Goal: Task Accomplishment & Management: Use online tool/utility

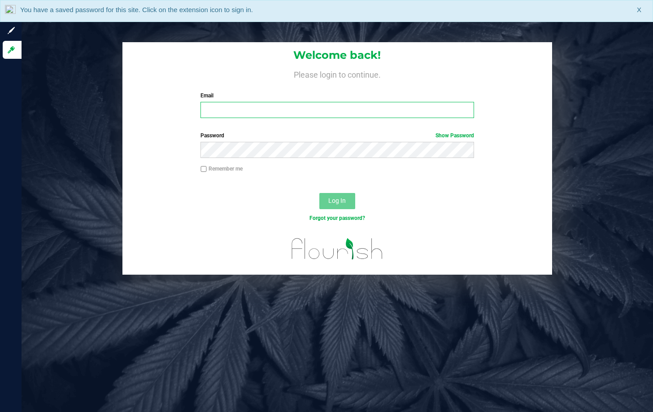
click at [328, 103] on input "Email" at bounding box center [336, 110] width 273 height 16
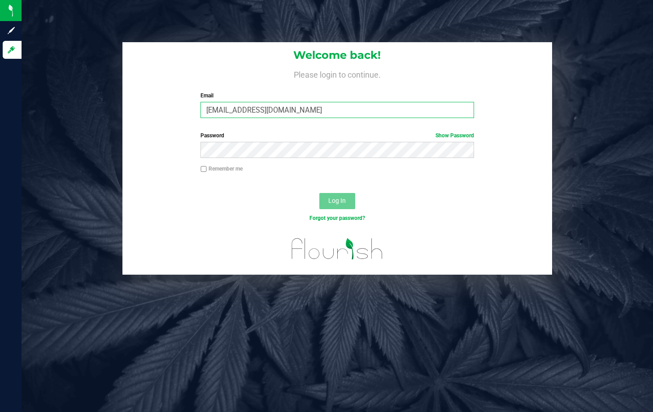
type input "[EMAIL_ADDRESS][DOMAIN_NAME]"
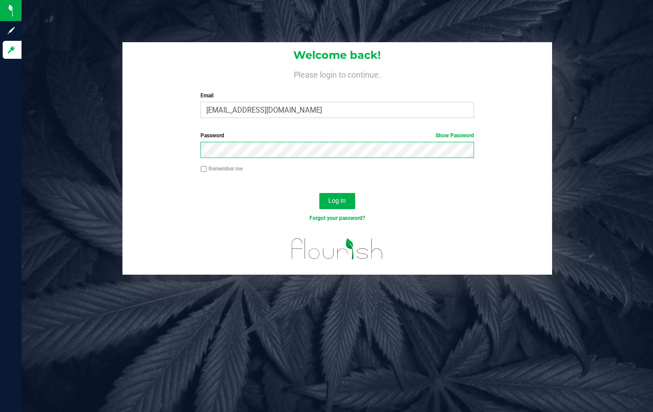
click at [319, 193] on button "Log In" at bounding box center [337, 201] width 36 height 16
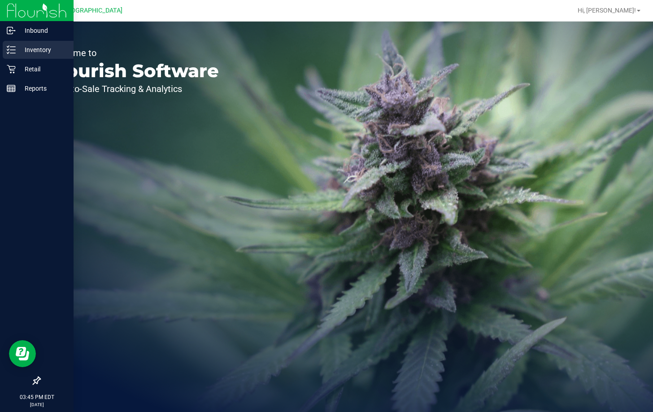
click at [29, 55] on p "Inventory" at bounding box center [43, 49] width 54 height 11
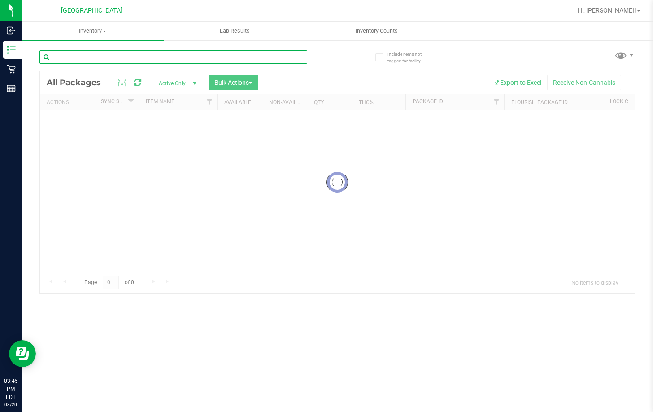
click at [109, 58] on input "text" at bounding box center [173, 56] width 268 height 13
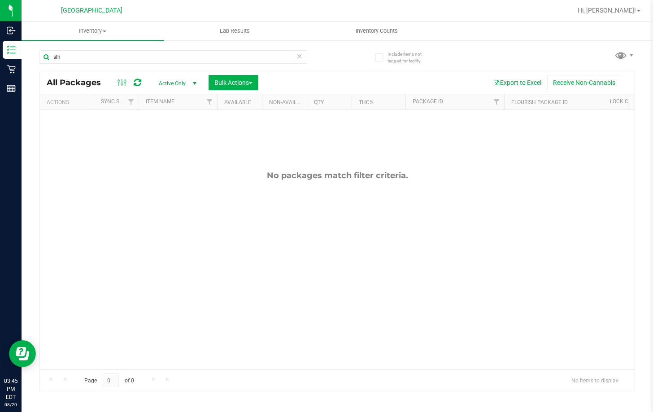
click at [139, 174] on div "No packages match filter criteria." at bounding box center [337, 175] width 595 height 10
drag, startPoint x: 599, startPoint y: 161, endPoint x: 643, endPoint y: 156, distance: 44.3
click at [605, 161] on div "No packages match filter criteria." at bounding box center [337, 270] width 595 height 320
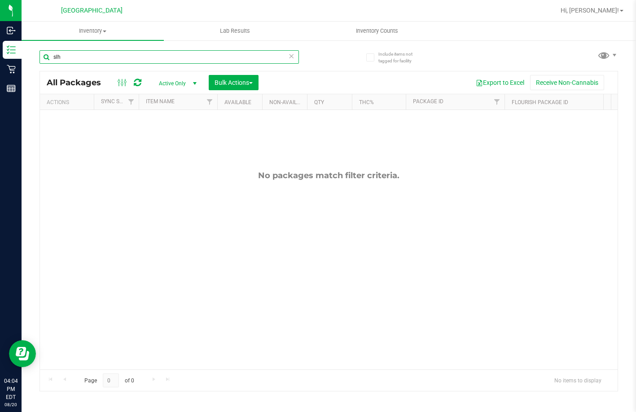
drag, startPoint x: 112, startPoint y: 61, endPoint x: -1, endPoint y: 60, distance: 113.0
click at [0, 60] on html "Inbound Inventory Retail Reports 04:04 PM EDT [DATE] 08/20 Lakeland WC Hi, [PER…" at bounding box center [318, 206] width 636 height 412
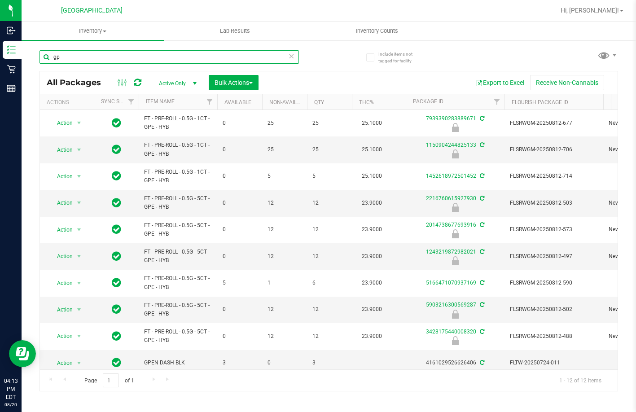
type input "g"
type input "bct"
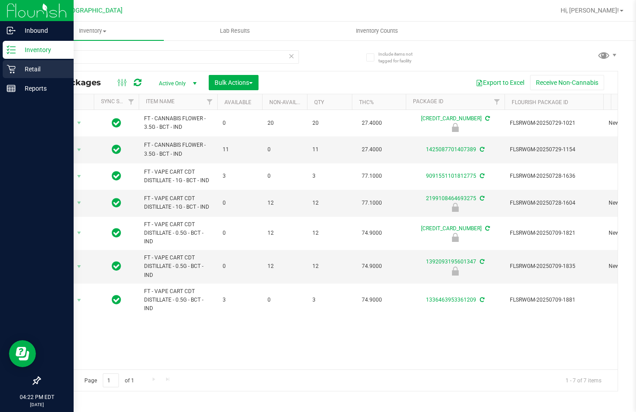
click at [30, 68] on p "Retail" at bounding box center [43, 69] width 54 height 11
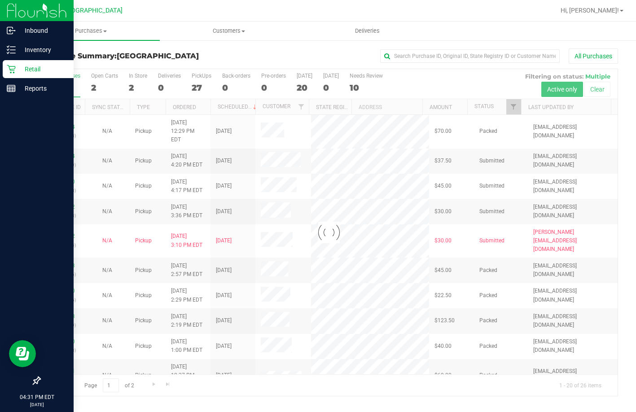
click at [515, 107] on div at bounding box center [328, 232] width 577 height 326
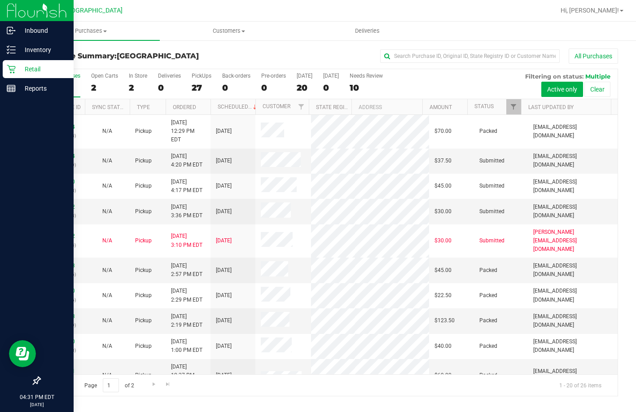
click at [499, 83] on div "All Purchases 29 Open Carts 2 In Store 2 Deliveries 0 PickUps 27 Back-orders 0 …" at bounding box center [328, 84] width 577 height 30
click at [518, 106] on link "Filter" at bounding box center [513, 106] width 15 height 15
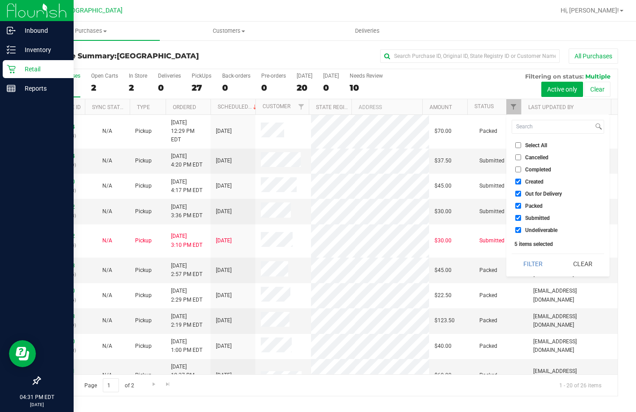
drag, startPoint x: 516, startPoint y: 150, endPoint x: 516, endPoint y: 144, distance: 5.4
click at [516, 150] on li "Select All" at bounding box center [557, 144] width 92 height 9
click at [516, 143] on input "Select All" at bounding box center [518, 145] width 6 height 6
checkbox input "true"
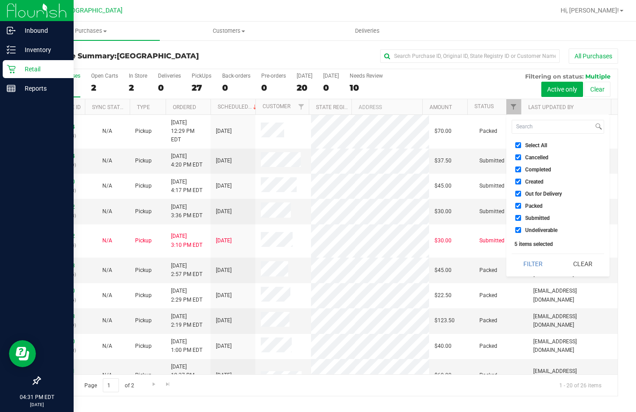
checkbox input "true"
click at [516, 143] on input "Select All" at bounding box center [518, 145] width 6 height 6
checkbox input "false"
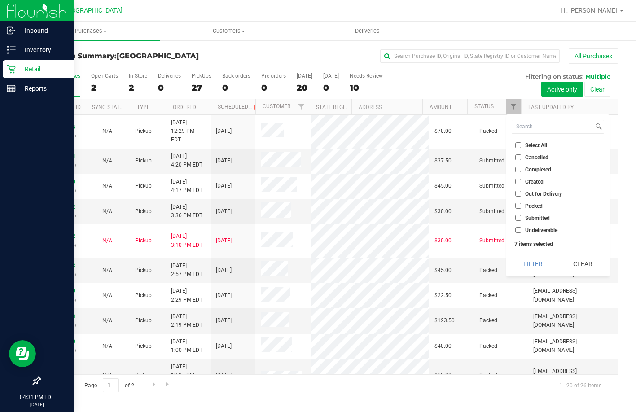
checkbox input "false"
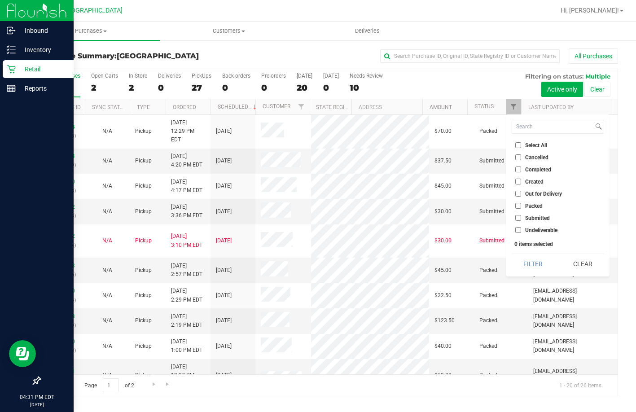
click at [516, 221] on input "Submitted" at bounding box center [518, 218] width 6 height 6
checkbox input "true"
click at [532, 260] on button "Filter" at bounding box center [532, 264] width 43 height 20
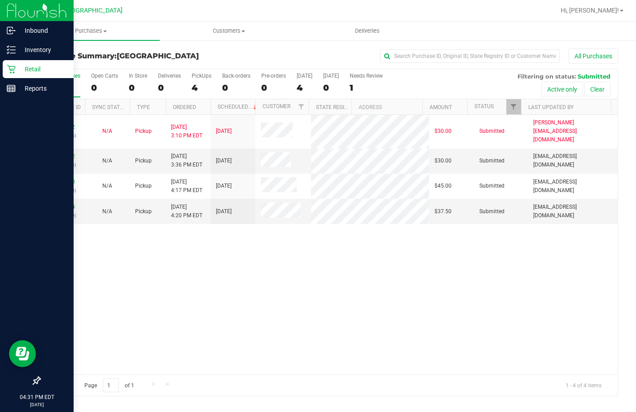
click at [210, 248] on div "11818952 (316231894) N/A Pickup [DATE] 3:10 PM EDT 8/20/2025 $30.00 Submitted […" at bounding box center [328, 244] width 577 height 259
click at [59, 153] on link "11819142" at bounding box center [62, 156] width 25 height 6
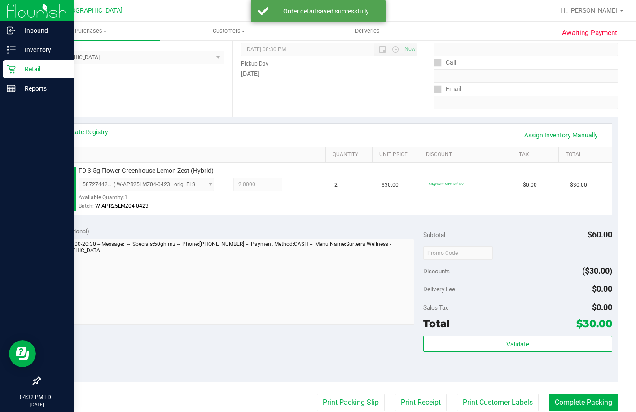
scroll to position [269, 0]
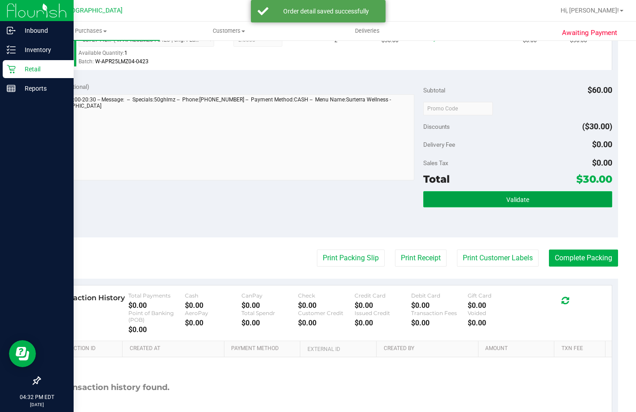
click at [476, 207] on button "Validate" at bounding box center [517, 199] width 189 height 16
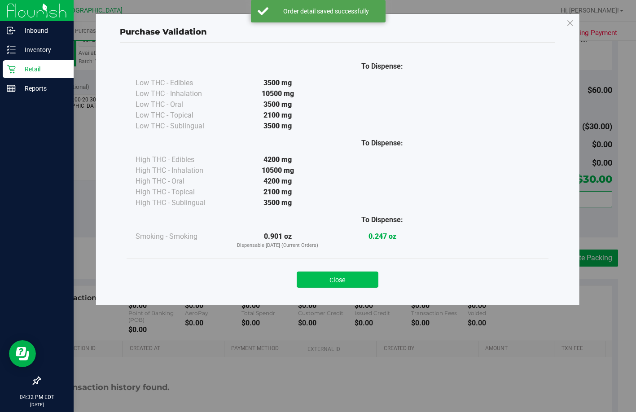
drag, startPoint x: 330, startPoint y: 270, endPoint x: 330, endPoint y: 278, distance: 8.1
click at [330, 270] on div "Close" at bounding box center [337, 277] width 408 height 22
click at [333, 279] on button "Close" at bounding box center [337, 279] width 82 height 16
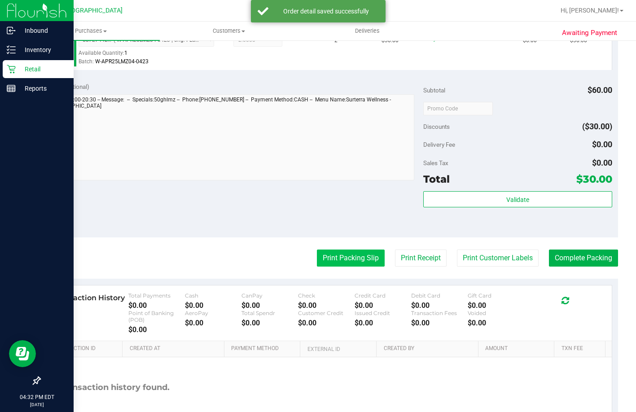
click at [340, 262] on button "Print Packing Slip" at bounding box center [351, 257] width 68 height 17
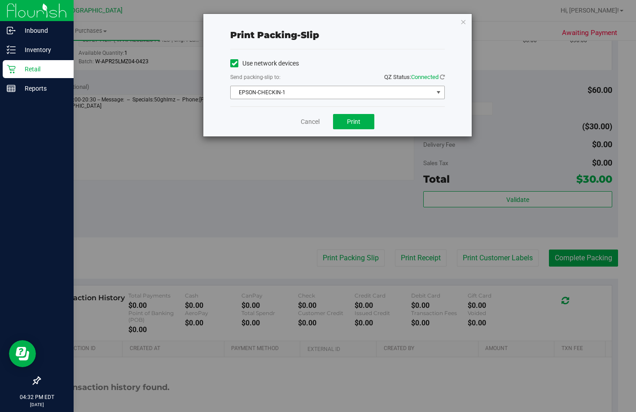
click at [358, 91] on span "EPSON-CHECKIN-1" at bounding box center [332, 92] width 202 height 13
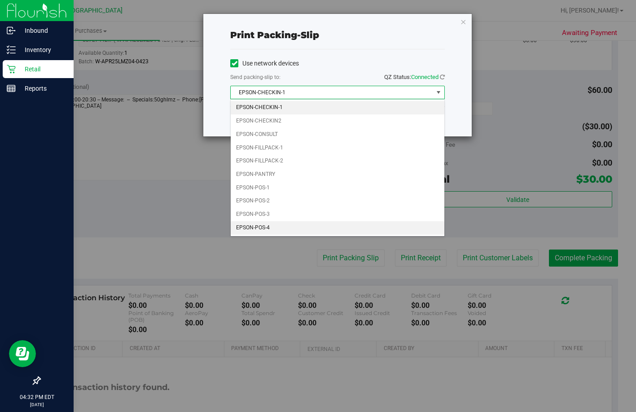
click at [274, 227] on li "EPSON-POS-4" at bounding box center [337, 227] width 213 height 13
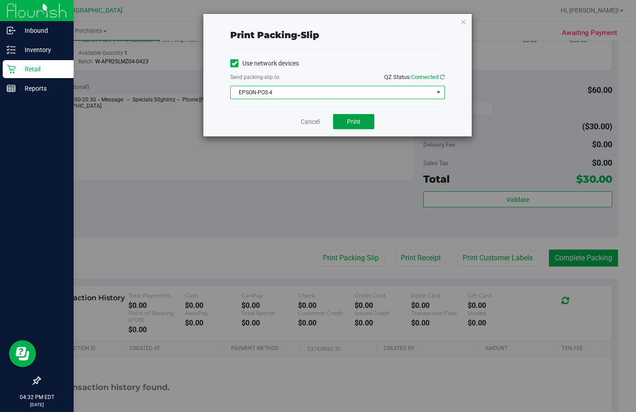
click at [348, 125] on button "Print" at bounding box center [353, 121] width 41 height 15
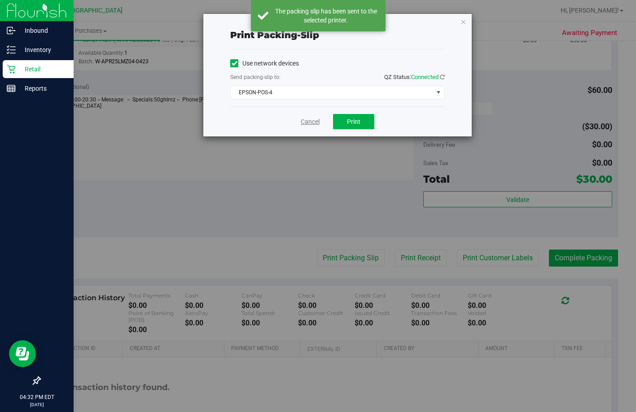
click at [315, 118] on link "Cancel" at bounding box center [309, 121] width 19 height 9
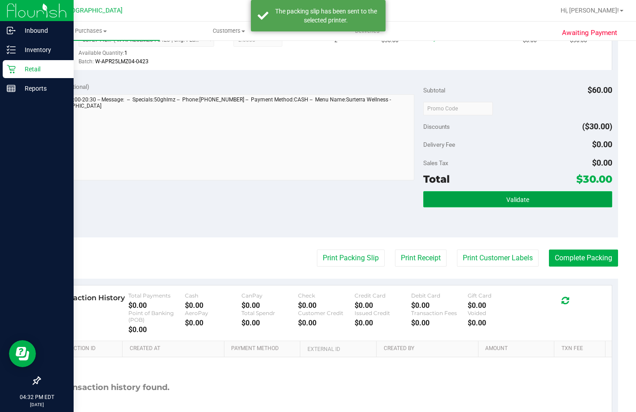
click at [432, 207] on button "Validate" at bounding box center [517, 199] width 189 height 16
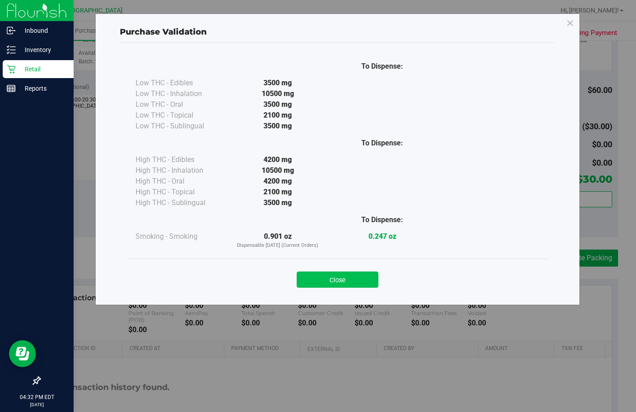
click at [356, 280] on button "Close" at bounding box center [337, 279] width 82 height 16
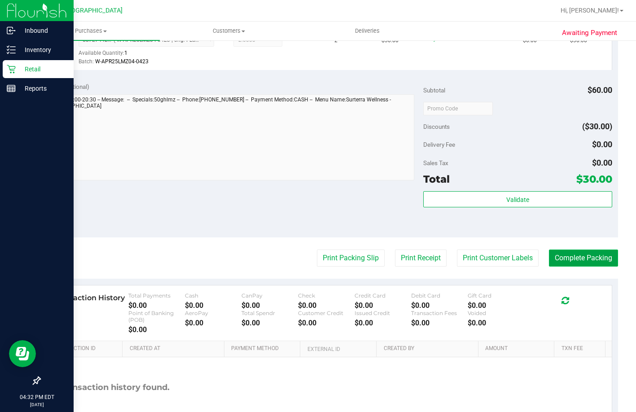
drag, startPoint x: 576, startPoint y: 272, endPoint x: 577, endPoint y: 263, distance: 9.1
click at [576, 266] on button "Complete Packing" at bounding box center [582, 257] width 69 height 17
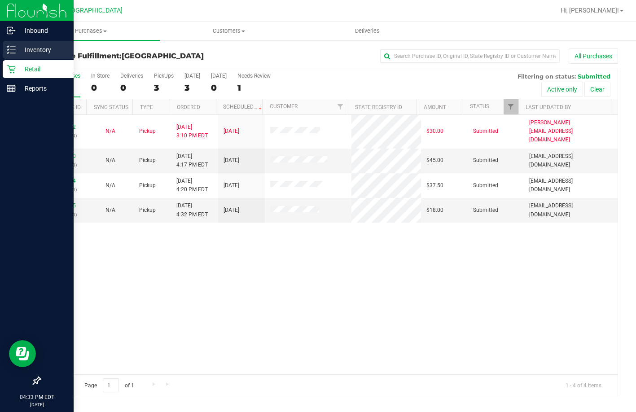
click at [13, 54] on icon at bounding box center [11, 49] width 9 height 9
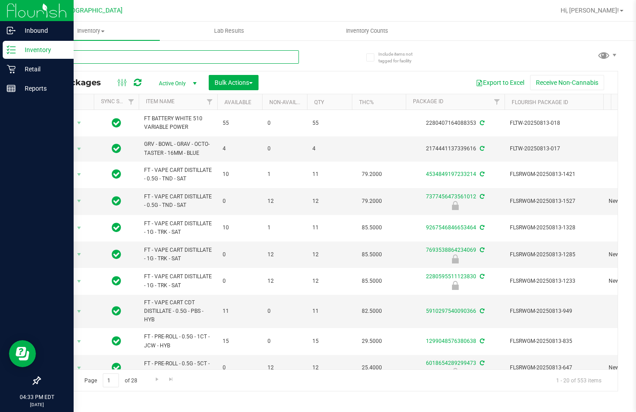
click at [118, 55] on input "text" at bounding box center [168, 56] width 259 height 13
type input "lmz"
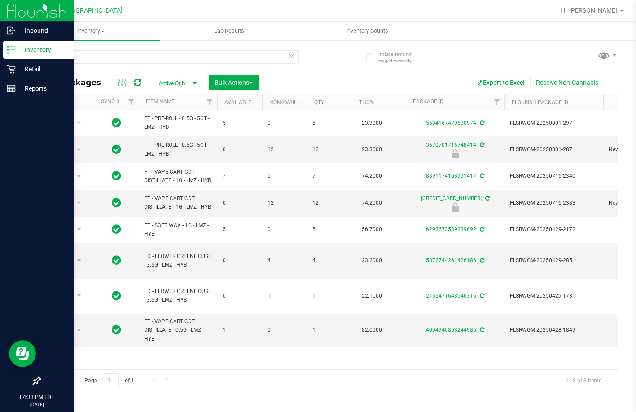
click at [179, 103] on th "Item Name" at bounding box center [178, 102] width 78 height 16
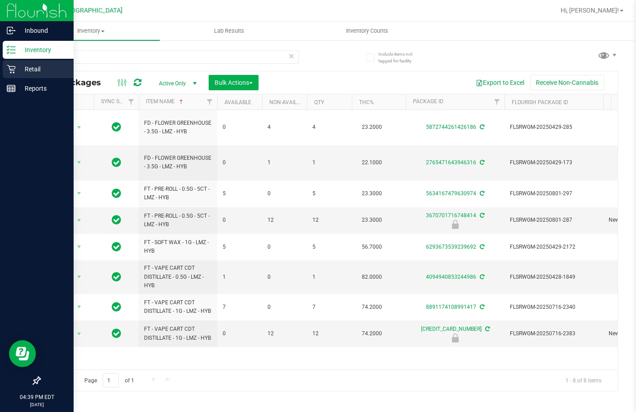
click at [48, 65] on p "Retail" at bounding box center [43, 69] width 54 height 11
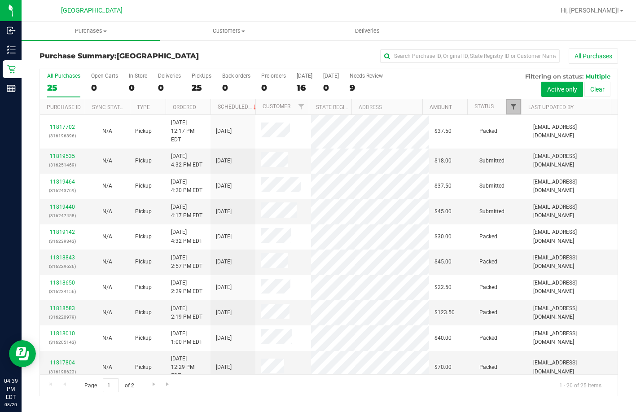
click at [511, 107] on span "Filter" at bounding box center [512, 106] width 7 height 7
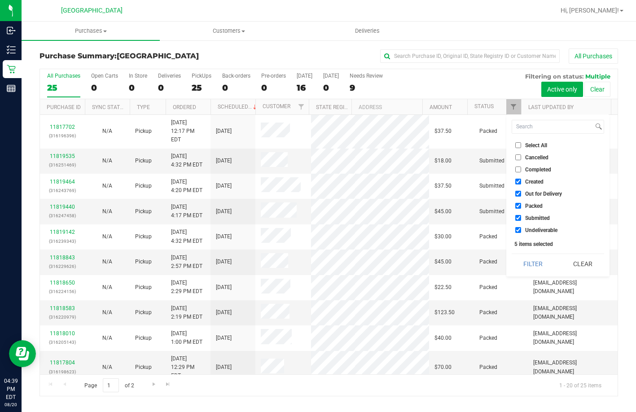
click at [521, 143] on label "Select All" at bounding box center [531, 145] width 32 height 6
click at [521, 143] on input "Select All" at bounding box center [518, 145] width 6 height 6
checkbox input "true"
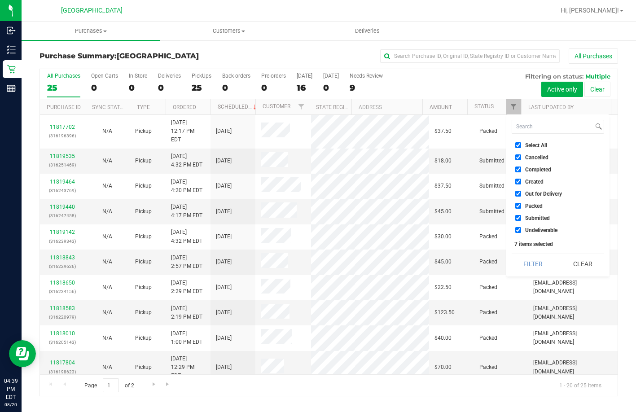
click at [520, 143] on input "Select All" at bounding box center [518, 145] width 6 height 6
checkbox input "false"
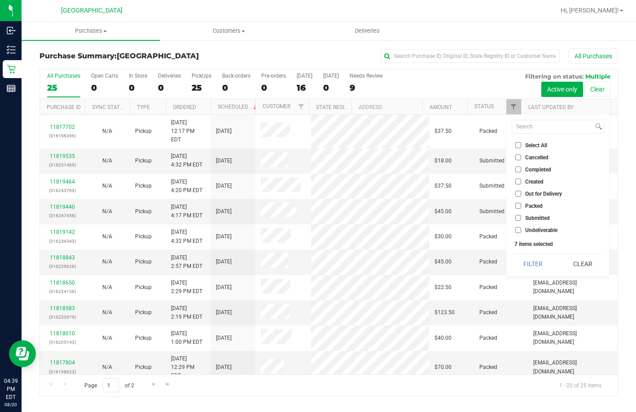
checkbox input "false"
click at [532, 213] on ul "Select All Cancelled Completed Created Out for Delivery Packed Submitted Undeli…" at bounding box center [557, 187] width 92 height 94
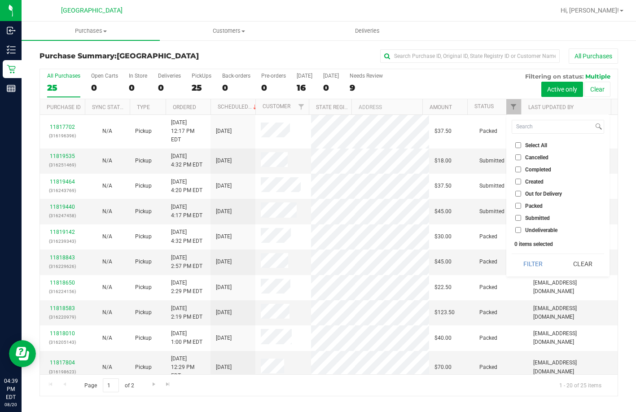
click at [524, 216] on label "Submitted" at bounding box center [532, 218] width 35 height 6
click at [521, 216] on input "Submitted" at bounding box center [518, 218] width 6 height 6
checkbox input "true"
click at [525, 261] on button "Filter" at bounding box center [532, 264] width 43 height 20
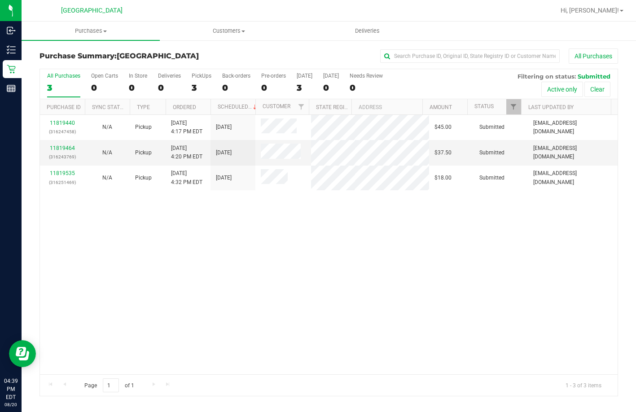
click at [202, 248] on div "11819440 (316247458) N/A Pickup [DATE] 4:17 PM EDT 8/20/2025 $45.00 Submitted […" at bounding box center [328, 244] width 577 height 259
click at [149, 204] on div "11819440 (316247458) N/A Pickup [DATE] 4:17 PM EDT 8/20/2025 $45.00 Submitted […" at bounding box center [328, 244] width 577 height 259
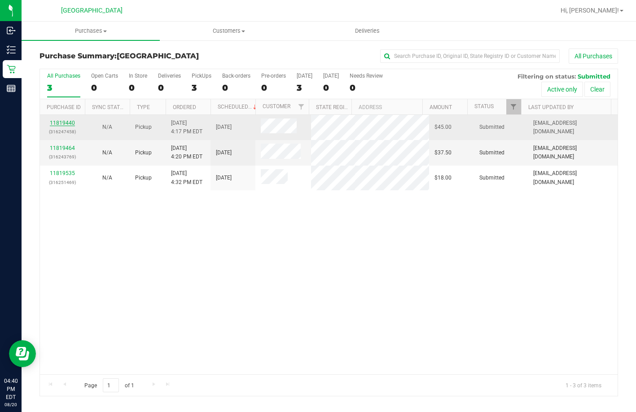
click at [70, 122] on link "11819440" at bounding box center [62, 123] width 25 height 6
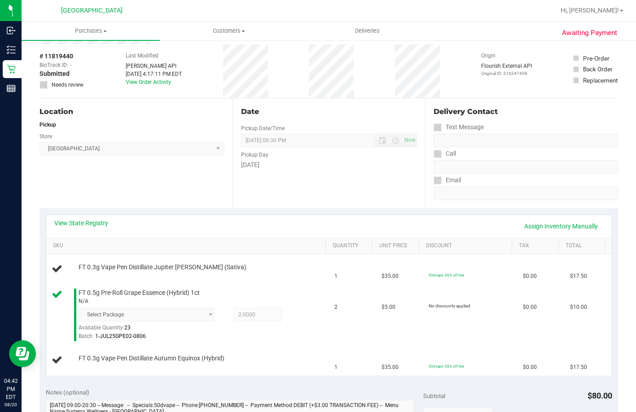
scroll to position [90, 0]
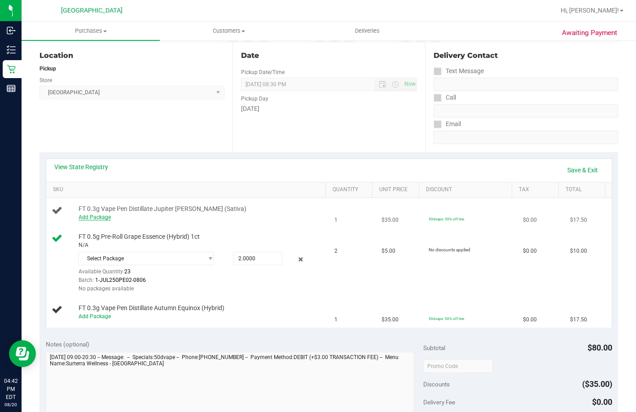
click at [78, 220] on link "Add Package" at bounding box center [94, 217] width 32 height 6
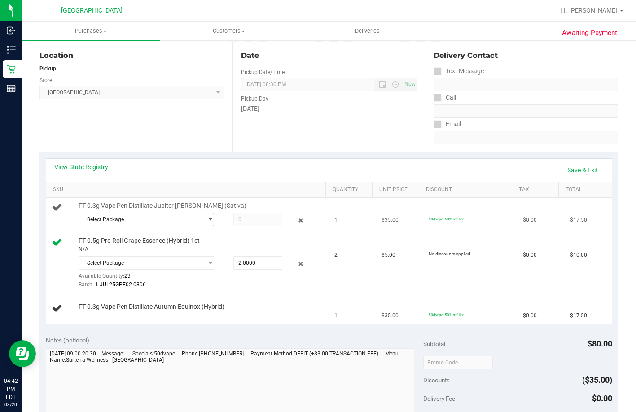
click at [154, 226] on span "Select Package" at bounding box center [140, 219] width 123 height 13
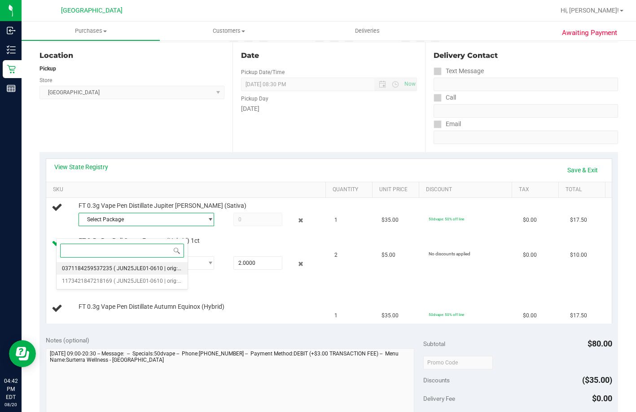
click at [135, 271] on span "( JUN25JLE01-0610 | orig: FLSRWGM-20250616-1961 )" at bounding box center [180, 268] width 134 height 6
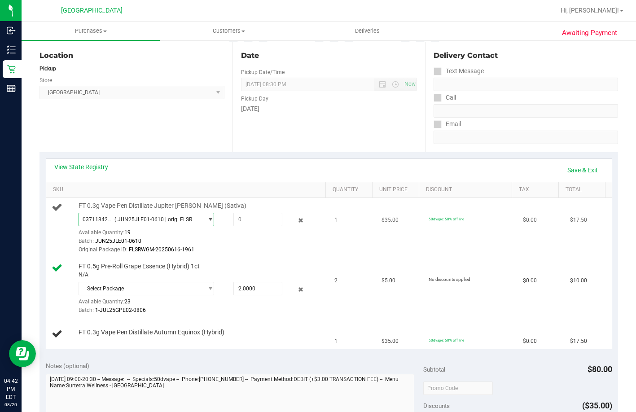
click at [139, 222] on span "( JUN25JLE01-0610 | orig: FLSRWGM-20250616-1961 )" at bounding box center [156, 219] width 85 height 6
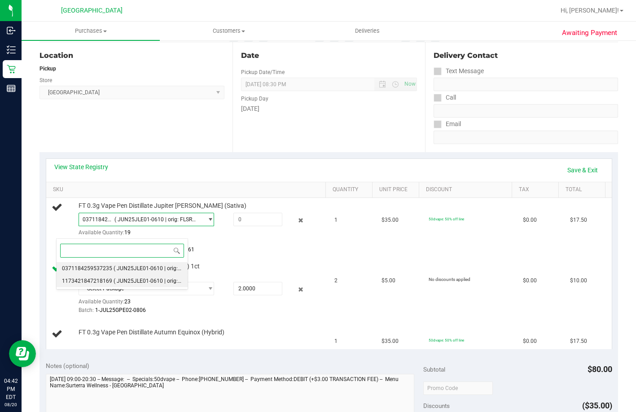
click at [155, 278] on span "( JUN25JLE01-0610 | orig: FLSRWGM-20250616-1916 )" at bounding box center [180, 281] width 134 height 6
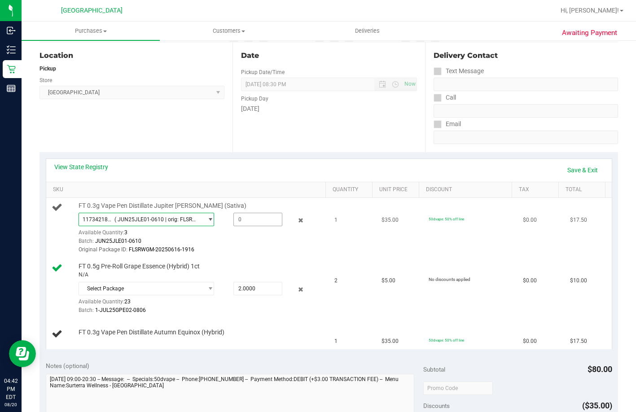
click at [233, 226] on span at bounding box center [257, 219] width 49 height 13
type input "1"
type input "1.0000"
click at [241, 273] on td "FT 0.5g Pre-Roll Grape Essence (Hybrid) 1ct N/A Select Package Available Quanti…" at bounding box center [187, 288] width 283 height 61
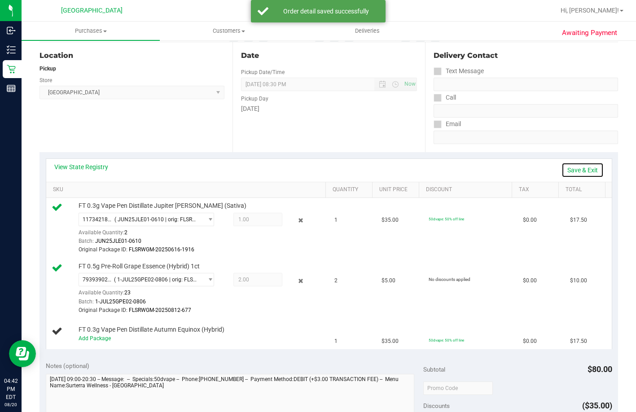
click at [579, 171] on link "Save & Exit" at bounding box center [582, 169] width 42 height 15
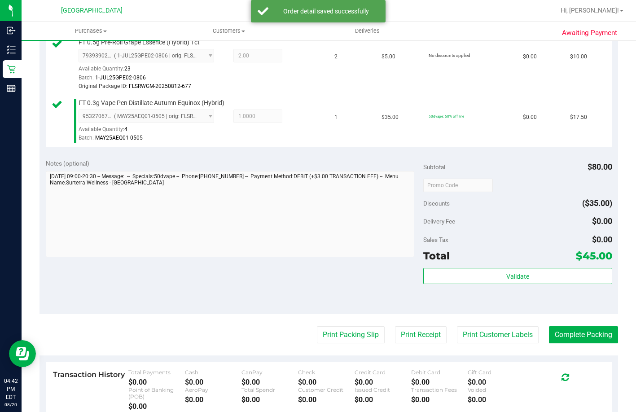
scroll to position [314, 0]
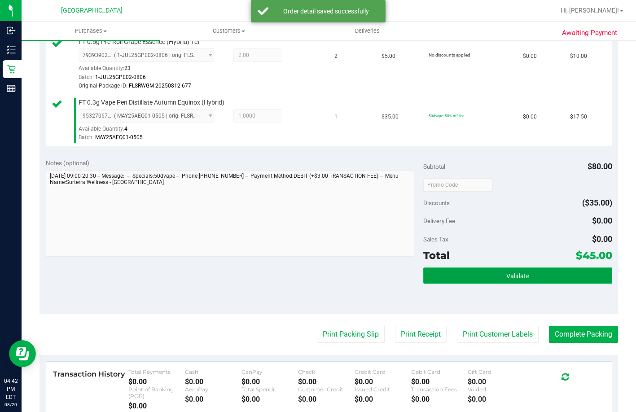
click at [549, 283] on button "Validate" at bounding box center [517, 275] width 189 height 16
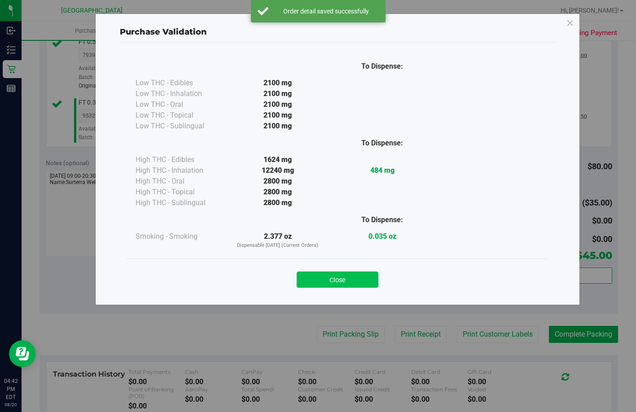
drag, startPoint x: 294, startPoint y: 276, endPoint x: 311, endPoint y: 278, distance: 17.2
click at [297, 275] on div "Close" at bounding box center [337, 277] width 408 height 22
drag, startPoint x: 311, startPoint y: 278, endPoint x: 322, endPoint y: 319, distance: 43.1
click at [312, 278] on button "Close" at bounding box center [337, 279] width 82 height 16
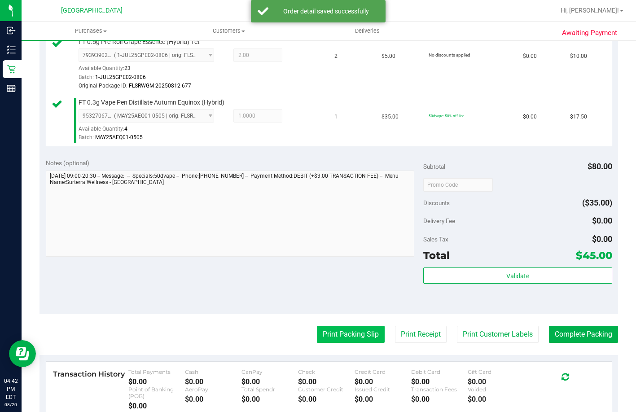
click at [341, 343] on button "Print Packing Slip" at bounding box center [351, 334] width 68 height 17
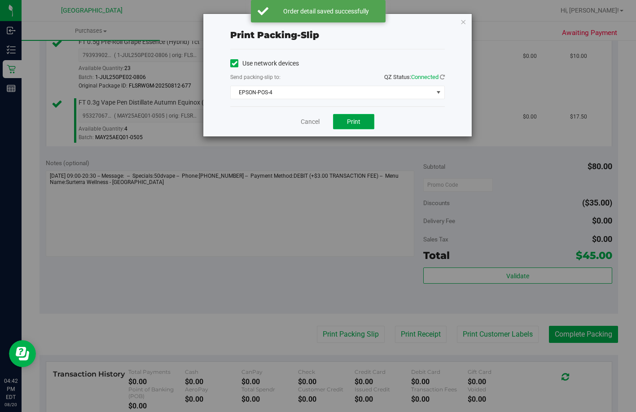
click at [362, 116] on button "Print" at bounding box center [353, 121] width 41 height 15
click at [306, 119] on link "Cancel" at bounding box center [309, 121] width 19 height 9
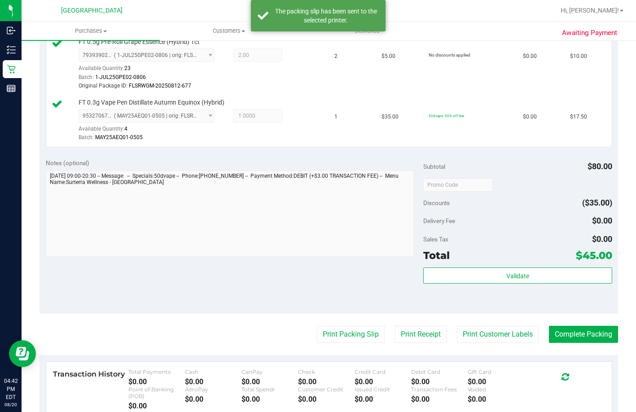
click at [465, 308] on div "Validate" at bounding box center [517, 287] width 189 height 40
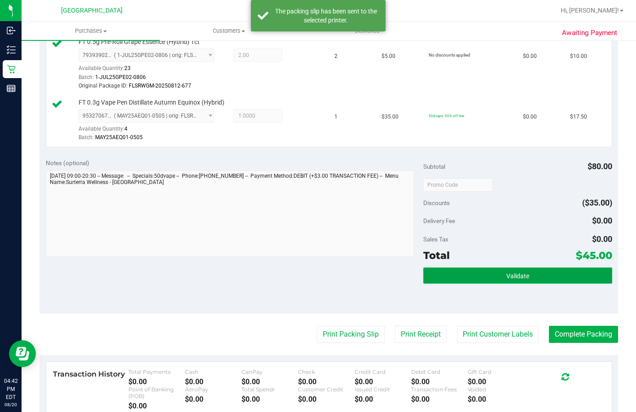
click at [461, 283] on button "Validate" at bounding box center [517, 275] width 189 height 16
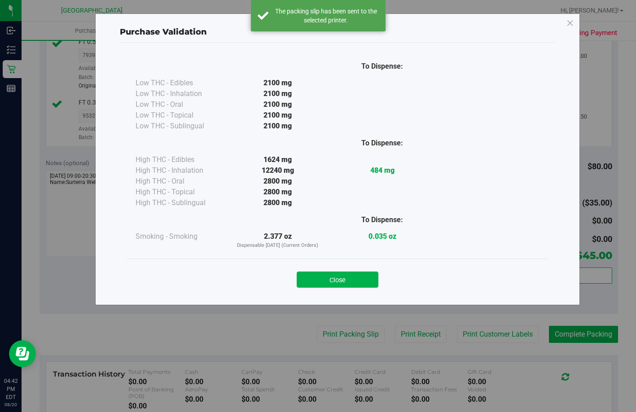
click at [348, 284] on button "Close" at bounding box center [337, 279] width 82 height 16
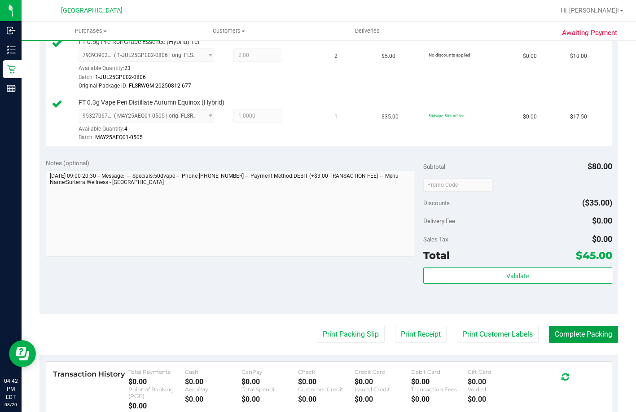
drag, startPoint x: 572, startPoint y: 366, endPoint x: 618, endPoint y: 362, distance: 45.9
click at [572, 343] on button "Complete Packing" at bounding box center [582, 334] width 69 height 17
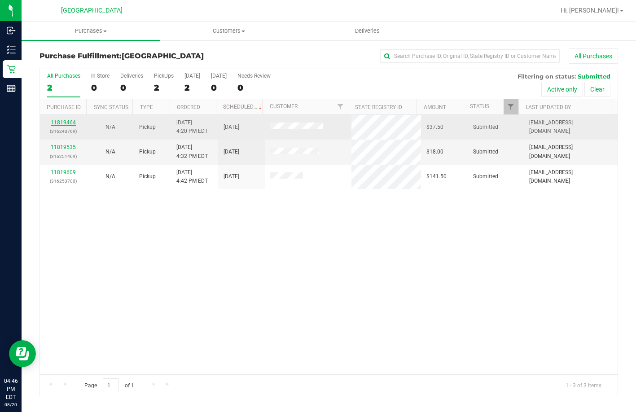
click at [62, 121] on link "11819464" at bounding box center [63, 122] width 25 height 6
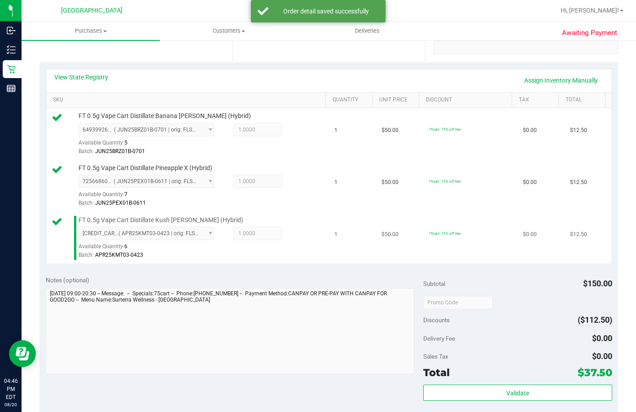
scroll to position [314, 0]
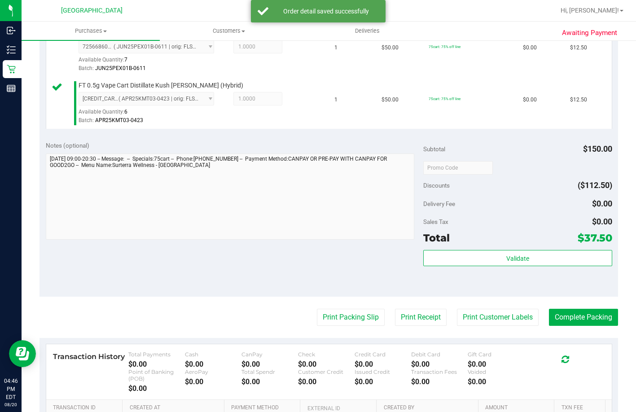
click at [509, 283] on div "Subtotal $150.00 Discounts ($112.50) Delivery Fee $0.00 Sales Tax $0.00 Total $…" at bounding box center [517, 215] width 189 height 149
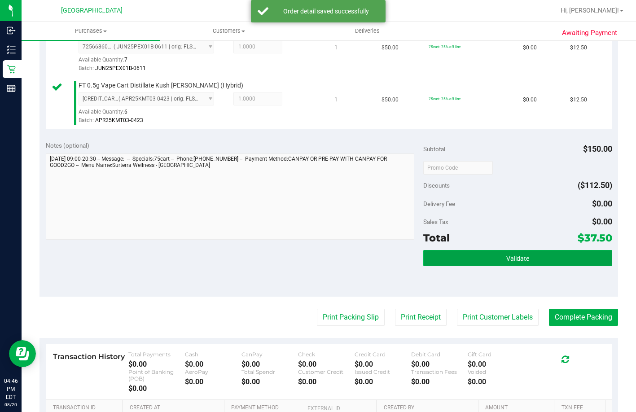
click at [505, 266] on button "Validate" at bounding box center [517, 258] width 189 height 16
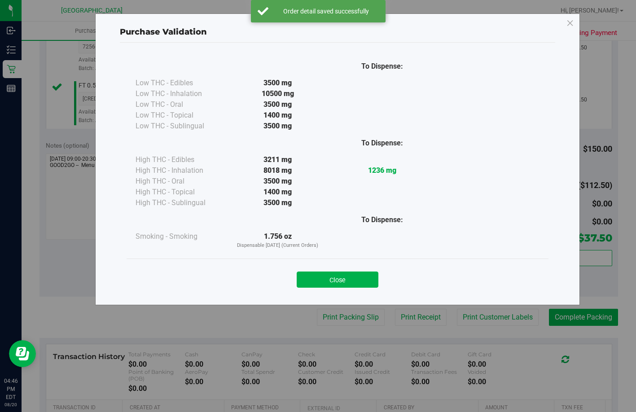
click at [369, 269] on div "Close" at bounding box center [337, 277] width 408 height 22
click at [361, 283] on button "Close" at bounding box center [337, 279] width 82 height 16
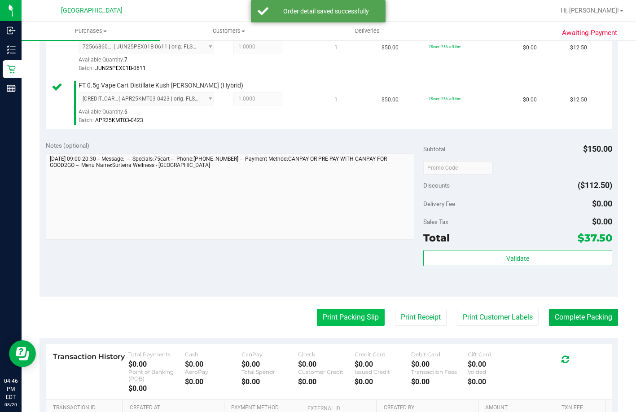
click at [344, 326] on button "Print Packing Slip" at bounding box center [351, 317] width 68 height 17
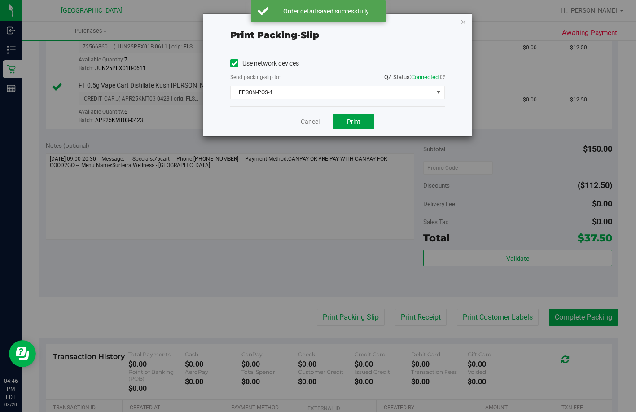
click at [353, 118] on span "Print" at bounding box center [353, 121] width 13 height 7
click at [308, 122] on link "Cancel" at bounding box center [309, 121] width 19 height 9
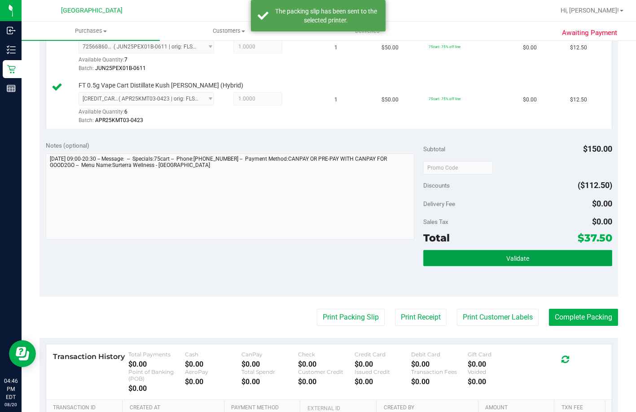
click at [508, 266] on button "Validate" at bounding box center [517, 258] width 189 height 16
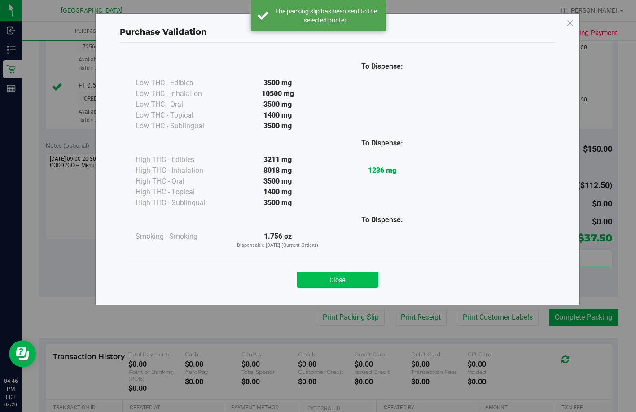
click at [361, 281] on button "Close" at bounding box center [337, 279] width 82 height 16
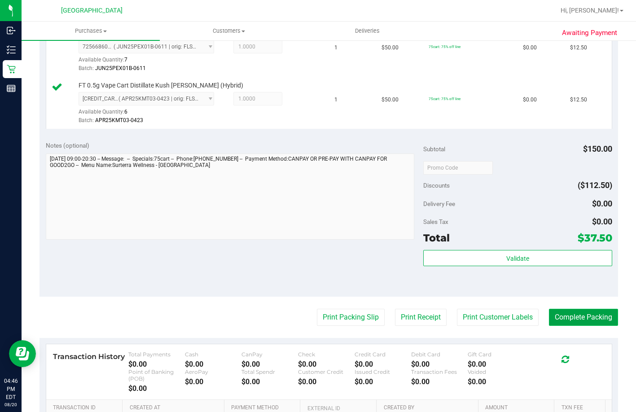
click at [599, 326] on button "Complete Packing" at bounding box center [582, 317] width 69 height 17
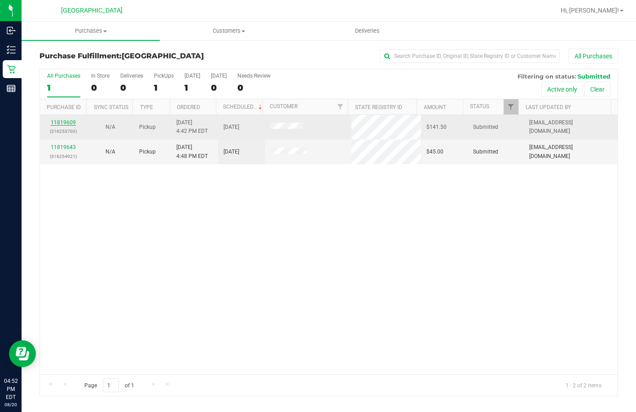
click at [64, 119] on link "11819609" at bounding box center [63, 122] width 25 height 6
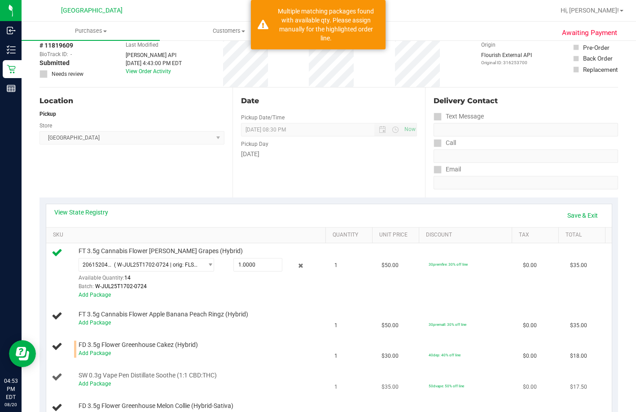
scroll to position [135, 0]
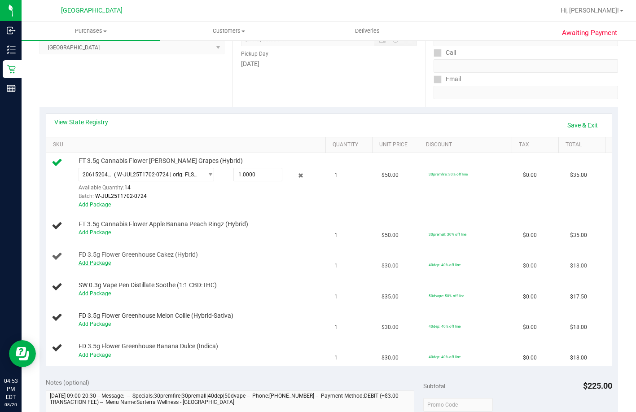
click at [78, 266] on link "Add Package" at bounding box center [94, 263] width 32 height 6
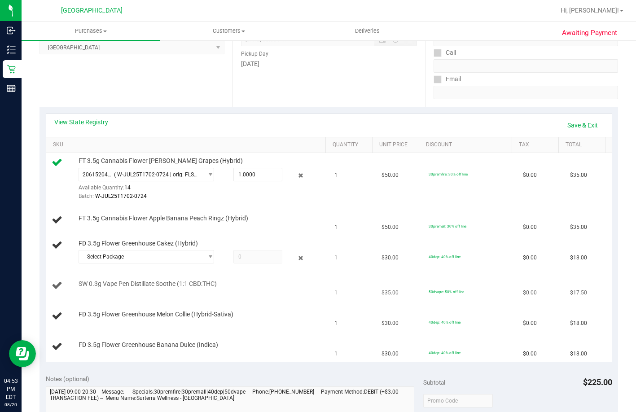
click at [152, 296] on td "SW 0.3g Vape Pen Distillate Soothe (1:1 CBD:THC)" at bounding box center [187, 285] width 283 height 30
click at [150, 263] on span "Select Package" at bounding box center [140, 256] width 123 height 13
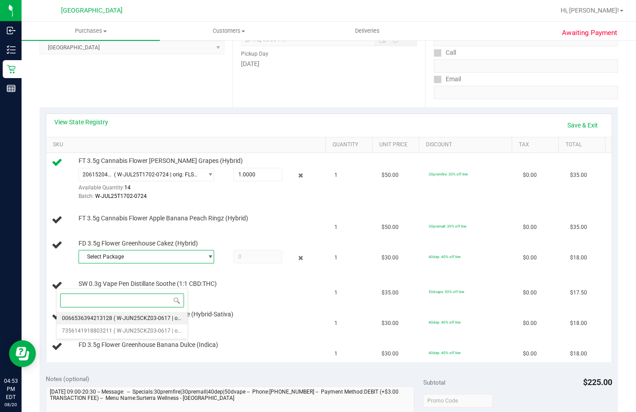
click at [154, 318] on span "( W-JUN25CKZ03-0617 | orig: FLSRWGM-20250623-822 )" at bounding box center [182, 318] width 139 height 6
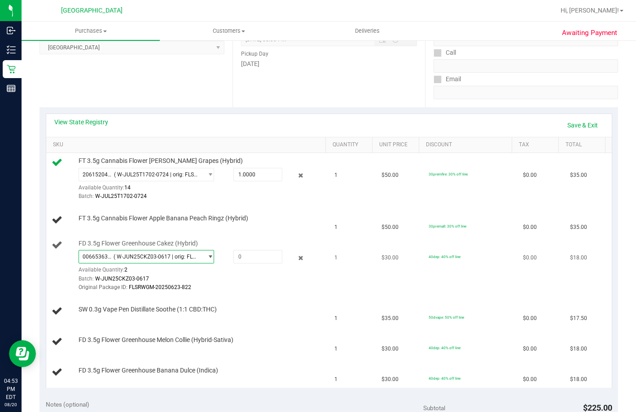
click at [151, 260] on span "( W-JUN25CKZ03-0617 | orig: FLSRWGM-20250623-822 )" at bounding box center [155, 256] width 85 height 6
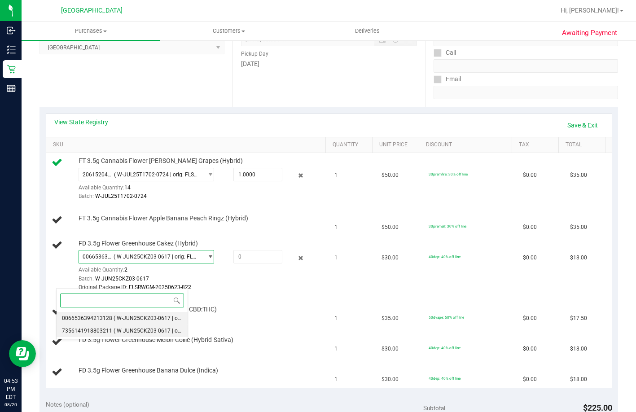
click at [145, 333] on span "( W-JUN25CKZ03-0617 | orig: FLSRWGM-20250623-782 )" at bounding box center [182, 330] width 139 height 6
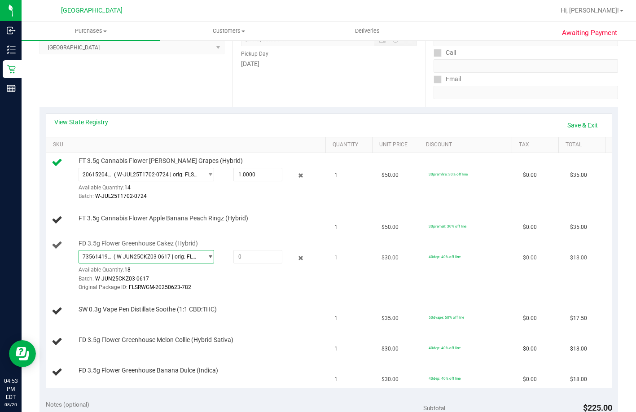
click at [143, 260] on span "( W-JUN25CKZ03-0617 | orig: FLSRWGM-20250623-782 )" at bounding box center [155, 256] width 85 height 6
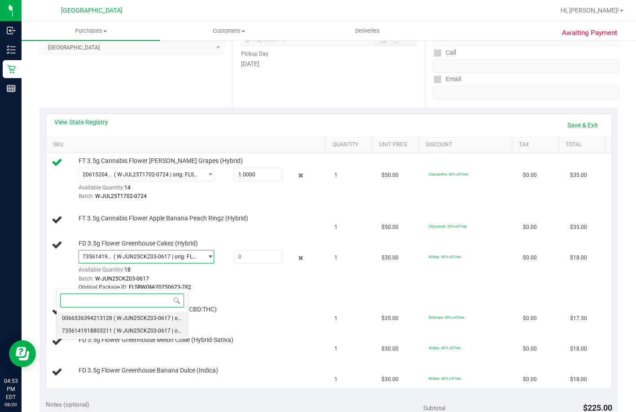
click at [148, 317] on span "( W-JUN25CKZ03-0617 | orig: FLSRWGM-20250623-822 )" at bounding box center [182, 318] width 139 height 6
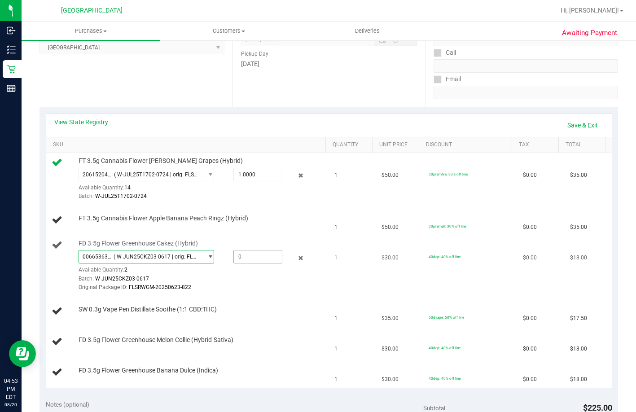
click at [233, 263] on span at bounding box center [257, 256] width 49 height 13
type input "1"
type input "1.0000"
click at [220, 292] on div "Original Package ID: FLSRWGM-20250623-822" at bounding box center [200, 287] width 244 height 9
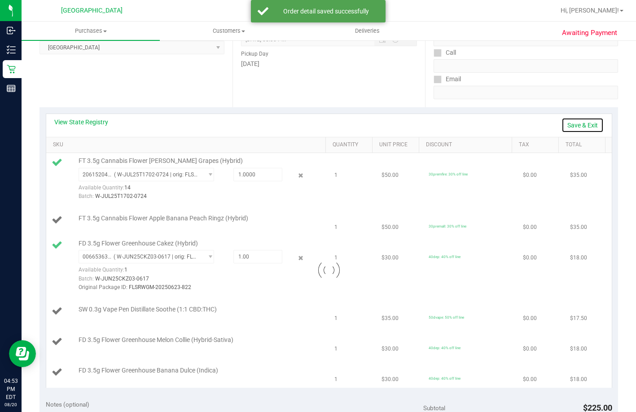
click at [573, 129] on link "Save & Exit" at bounding box center [582, 125] width 42 height 15
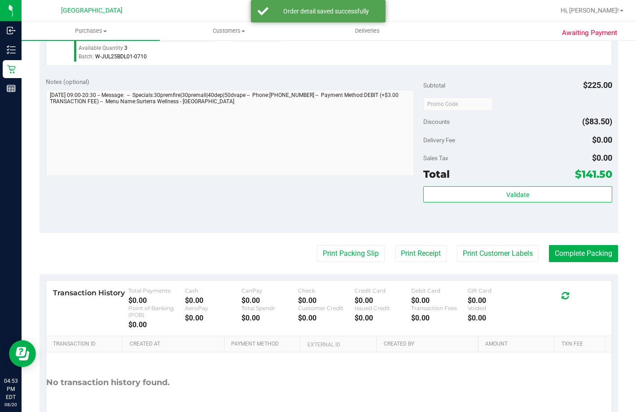
scroll to position [583, 0]
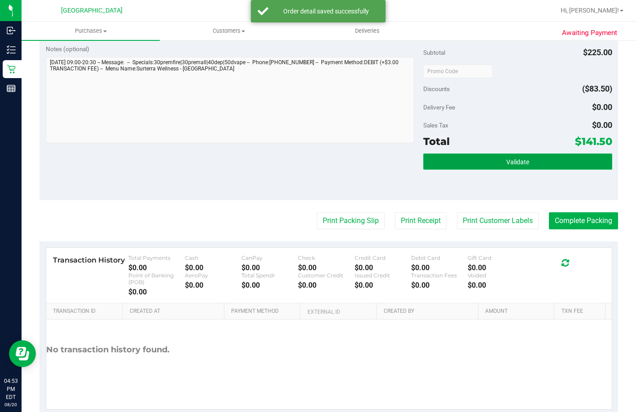
drag, startPoint x: 503, startPoint y: 231, endPoint x: 507, endPoint y: 231, distance: 4.5
click at [507, 170] on button "Validate" at bounding box center [517, 161] width 189 height 16
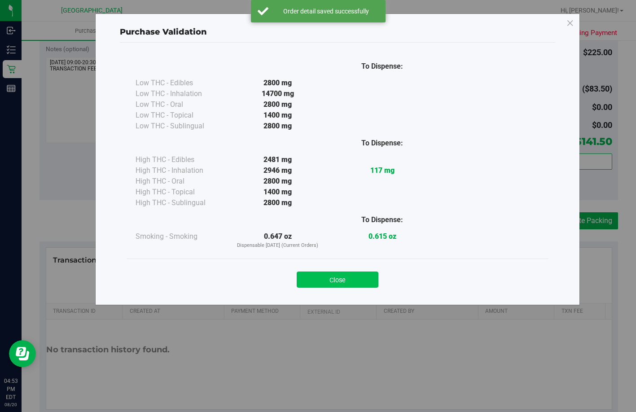
click at [326, 278] on button "Close" at bounding box center [337, 279] width 82 height 16
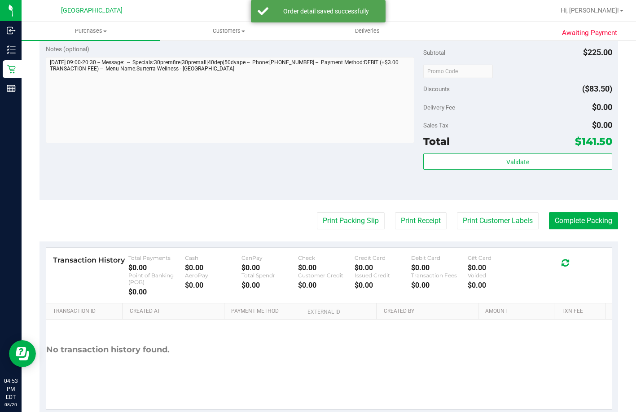
click at [341, 229] on button "Print Packing Slip" at bounding box center [351, 220] width 68 height 17
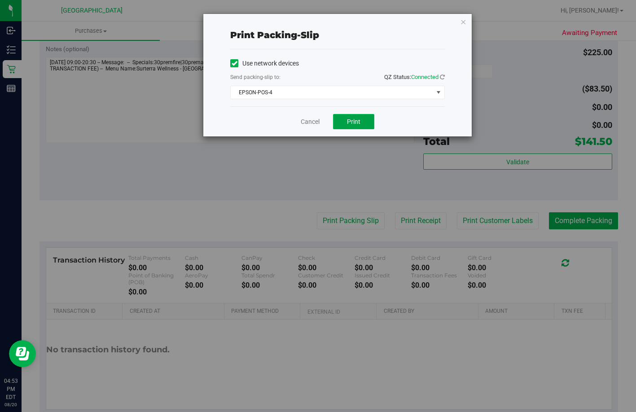
click at [358, 118] on span "Print" at bounding box center [353, 121] width 13 height 7
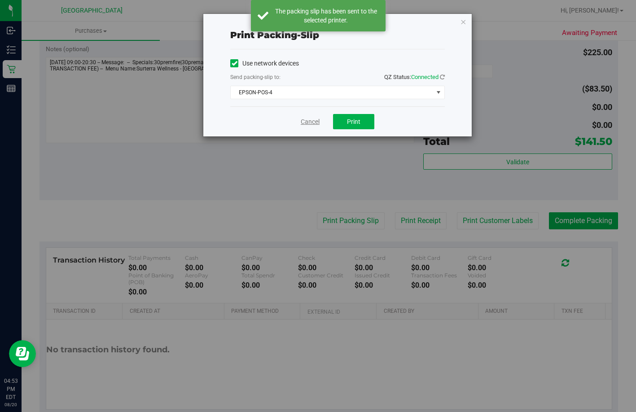
click at [308, 120] on link "Cancel" at bounding box center [309, 121] width 19 height 9
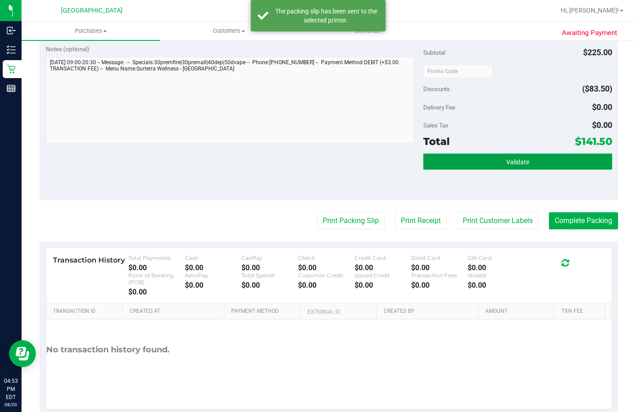
click at [469, 170] on button "Validate" at bounding box center [517, 161] width 189 height 16
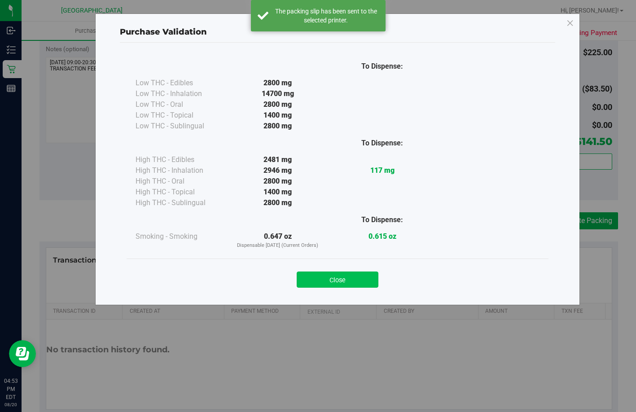
click at [333, 281] on button "Close" at bounding box center [337, 279] width 82 height 16
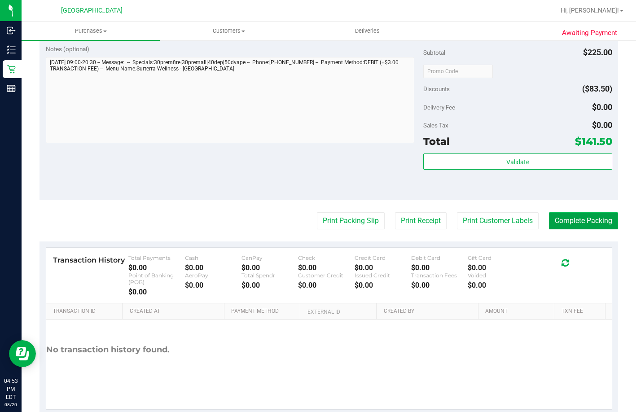
click at [592, 229] on button "Complete Packing" at bounding box center [582, 220] width 69 height 17
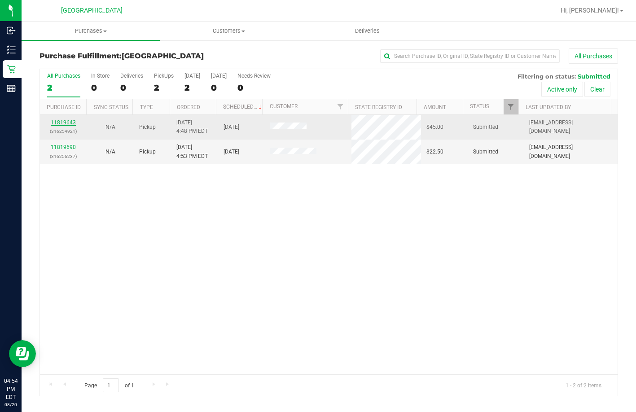
click at [69, 123] on link "11819643" at bounding box center [63, 122] width 25 height 6
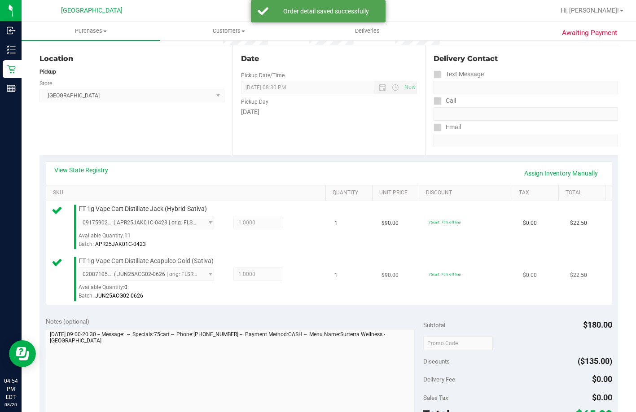
scroll to position [179, 0]
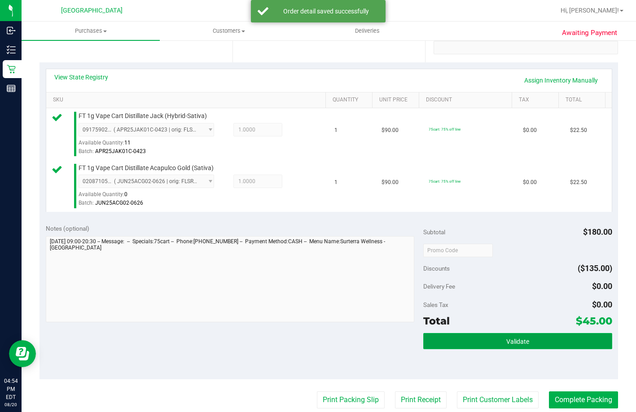
click at [429, 349] on button "Validate" at bounding box center [517, 341] width 189 height 16
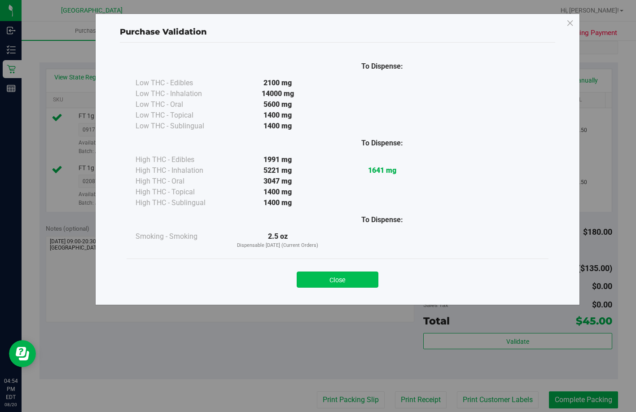
click at [346, 284] on button "Close" at bounding box center [337, 279] width 82 height 16
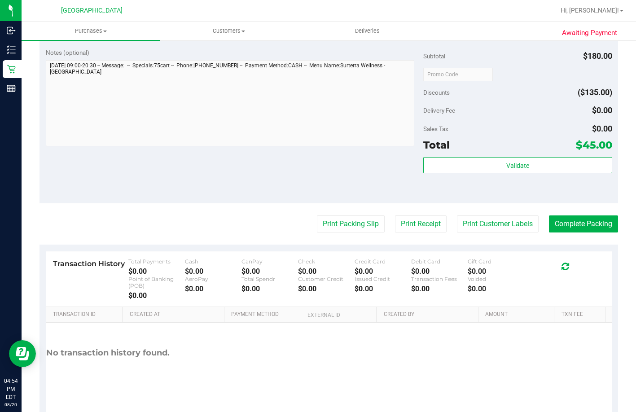
scroll to position [359, 0]
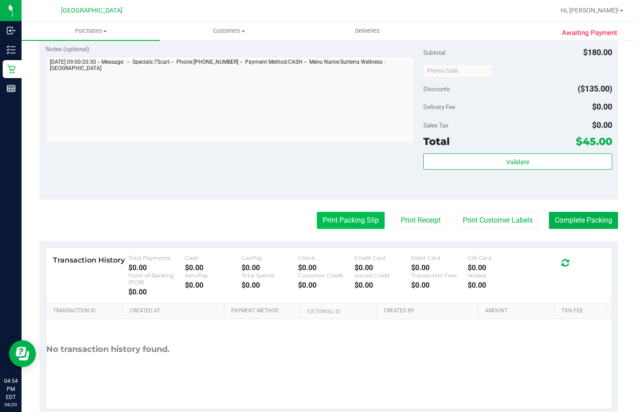
click at [338, 229] on button "Print Packing Slip" at bounding box center [351, 220] width 68 height 17
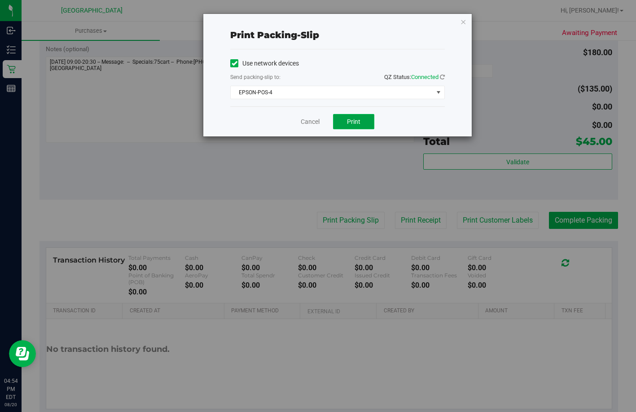
click at [348, 121] on span "Print" at bounding box center [353, 121] width 13 height 7
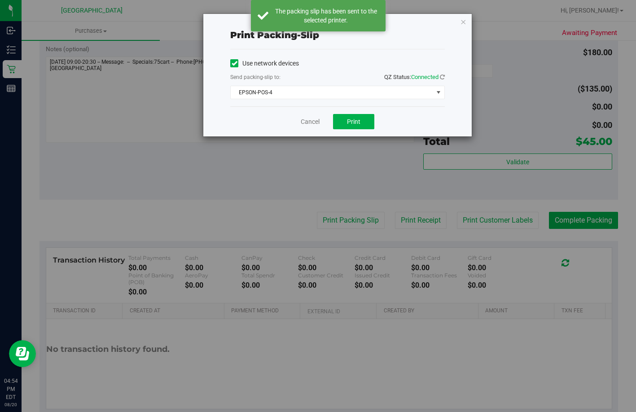
drag, startPoint x: 465, startPoint y: 187, endPoint x: 339, endPoint y: 130, distance: 138.5
click at [463, 188] on div "Print packing-slip Use network devices Send packing-slip to: QZ Status: Connect…" at bounding box center [321, 206] width 642 height 412
click at [314, 125] on link "Cancel" at bounding box center [309, 121] width 19 height 9
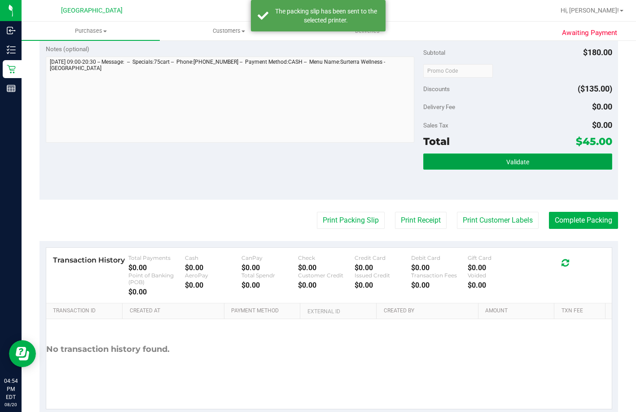
click at [530, 170] on button "Validate" at bounding box center [517, 161] width 189 height 16
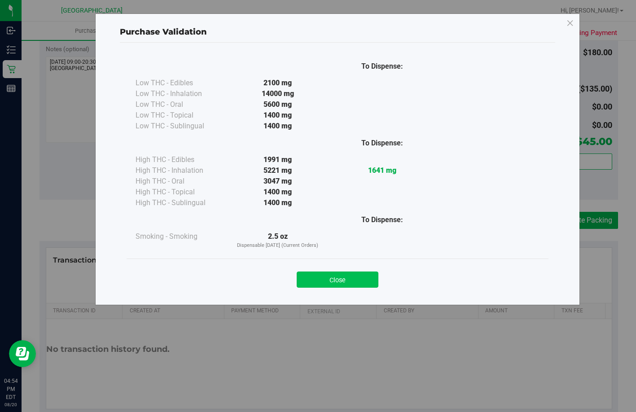
click at [336, 285] on button "Close" at bounding box center [337, 279] width 82 height 16
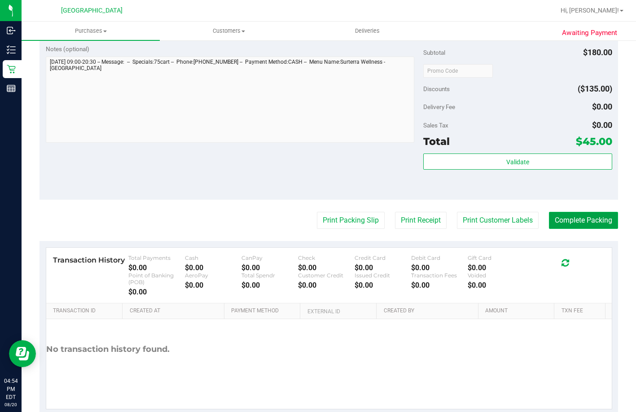
click at [569, 229] on button "Complete Packing" at bounding box center [582, 220] width 69 height 17
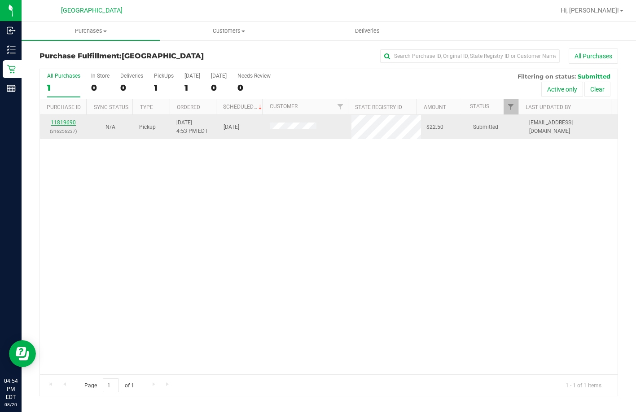
click at [67, 122] on link "11819690" at bounding box center [63, 122] width 25 height 6
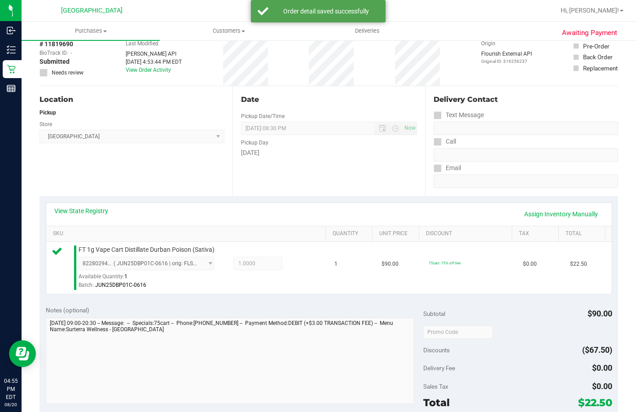
scroll to position [179, 0]
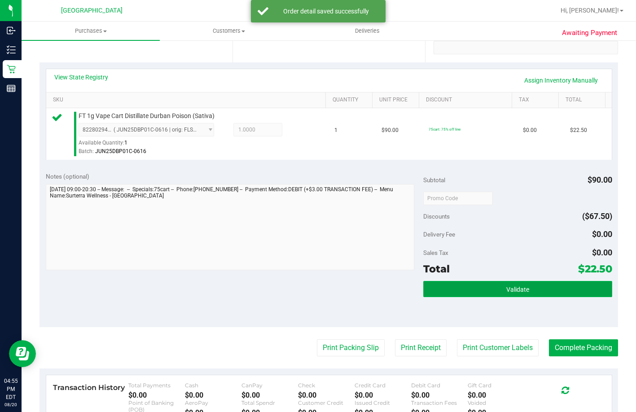
click at [514, 293] on span "Validate" at bounding box center [517, 289] width 23 height 7
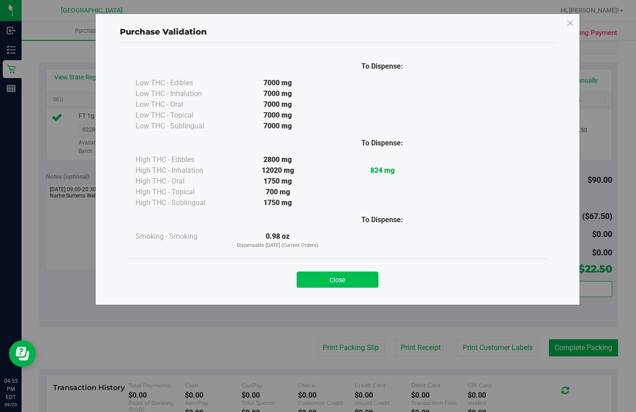
click at [317, 283] on button "Close" at bounding box center [337, 279] width 82 height 16
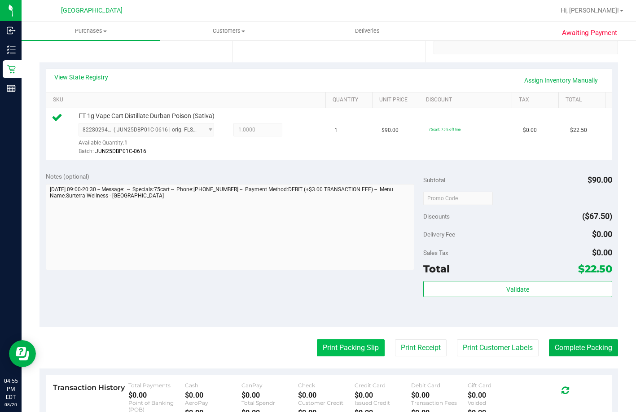
click at [323, 351] on button "Print Packing Slip" at bounding box center [351, 347] width 68 height 17
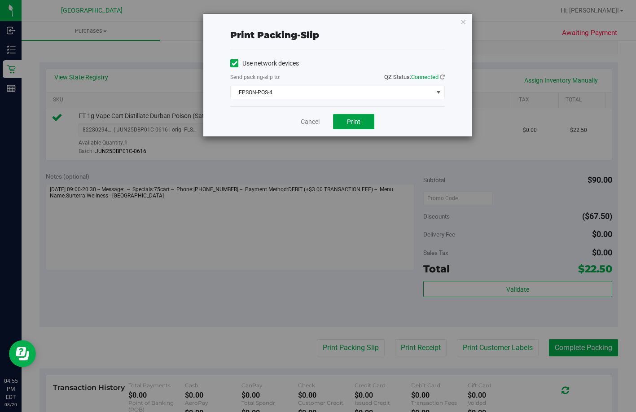
click at [348, 114] on button "Print" at bounding box center [353, 121] width 41 height 15
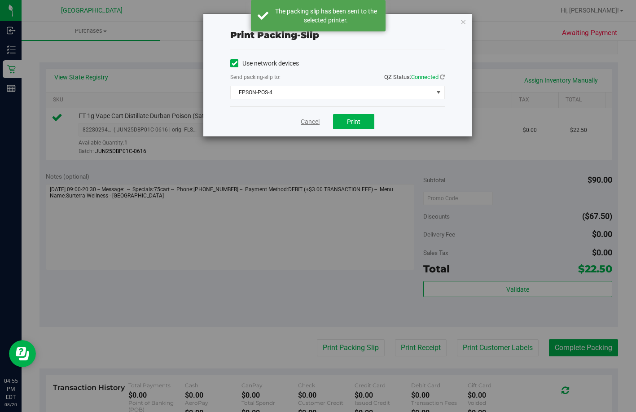
click at [312, 120] on link "Cancel" at bounding box center [309, 121] width 19 height 9
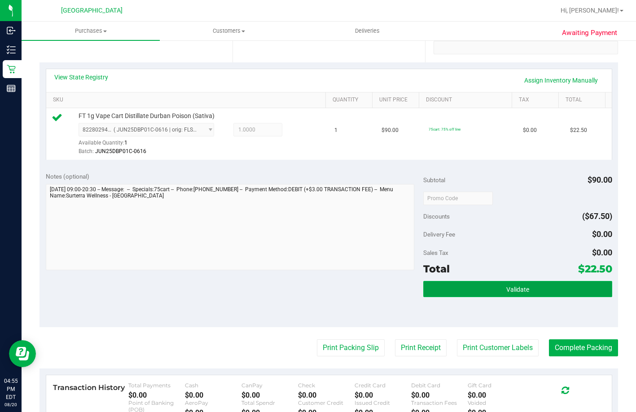
click at [471, 297] on button "Validate" at bounding box center [517, 289] width 189 height 16
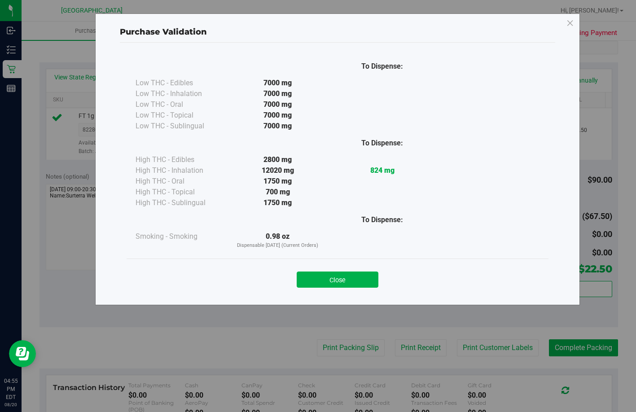
click at [322, 281] on button "Close" at bounding box center [337, 279] width 82 height 16
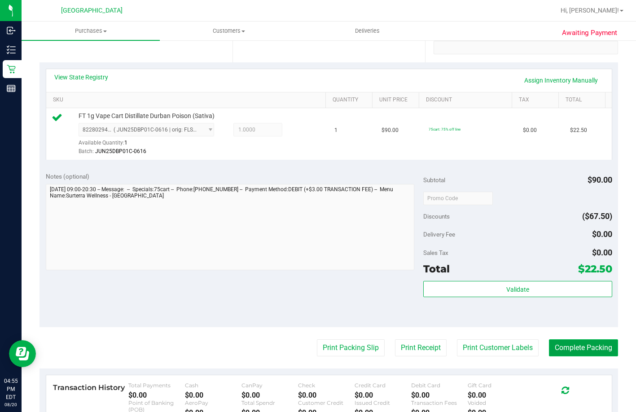
click at [589, 354] on button "Complete Packing" at bounding box center [582, 347] width 69 height 17
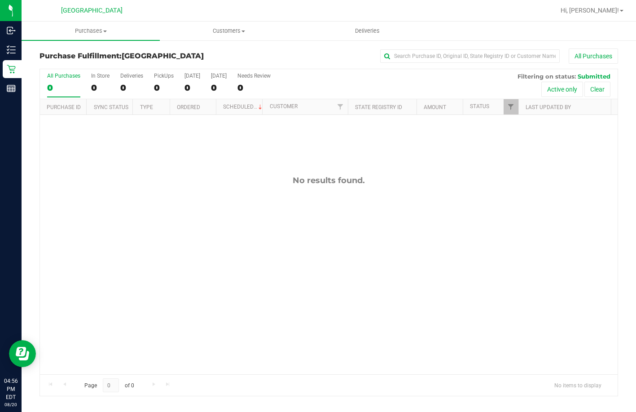
click at [364, 221] on div "No results found." at bounding box center [328, 275] width 577 height 320
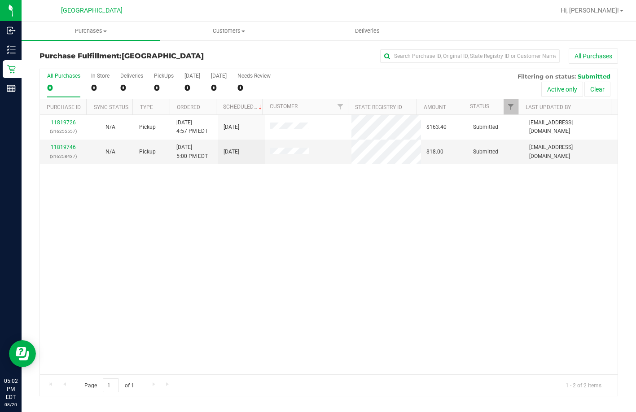
click at [322, 231] on div "11819726 (316255557) N/A Pickup [DATE] 4:57 PM EDT 8/20/2025 $163.40 Submitted …" at bounding box center [328, 244] width 577 height 259
click at [284, 242] on div "11819726 (316255557) N/A Pickup [DATE] 4:57 PM EDT 8/20/2025 $163.40 Submitted …" at bounding box center [328, 244] width 577 height 259
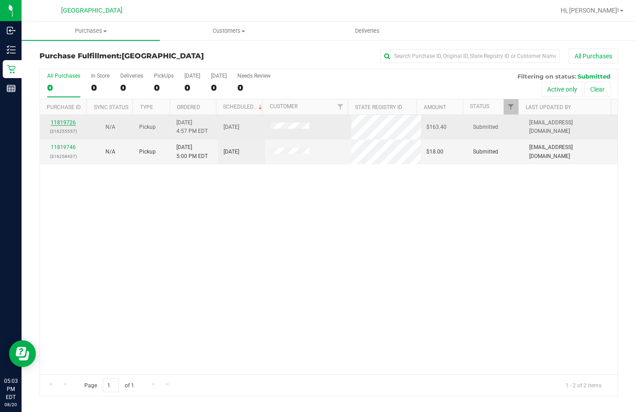
click at [67, 125] on link "11819726" at bounding box center [63, 122] width 25 height 6
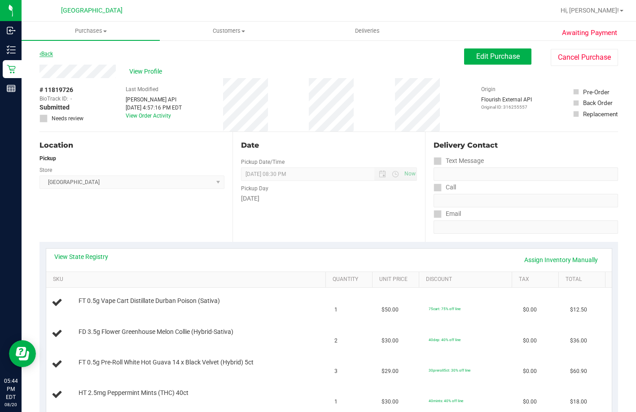
click at [49, 54] on link "Back" at bounding box center [45, 54] width 13 height 6
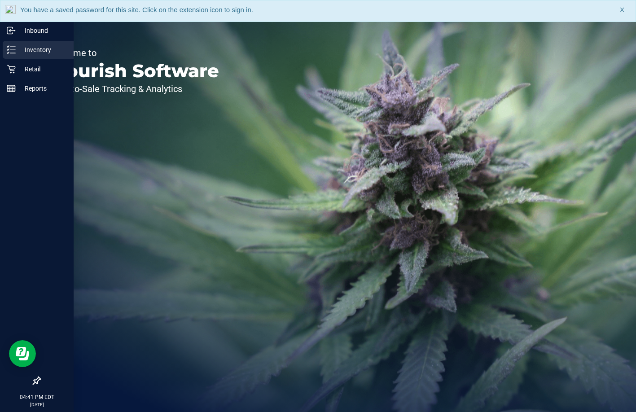
click at [20, 50] on p "Inventory" at bounding box center [43, 49] width 54 height 11
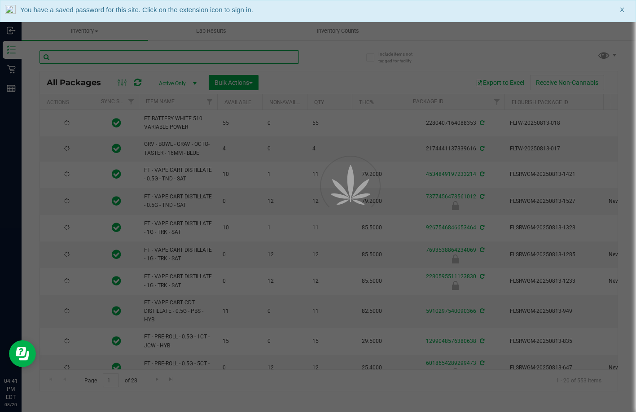
click at [92, 57] on input "text" at bounding box center [168, 56] width 259 height 13
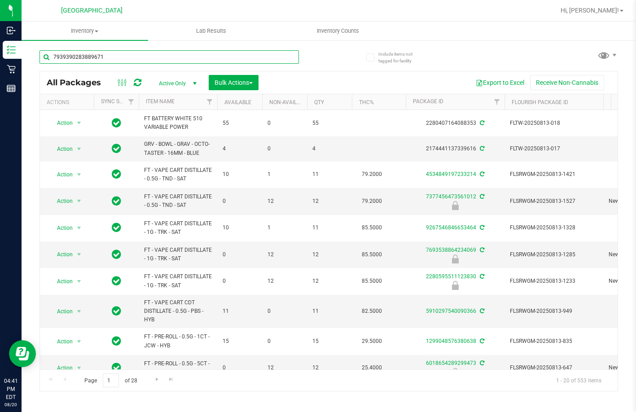
type input "7939390283889671"
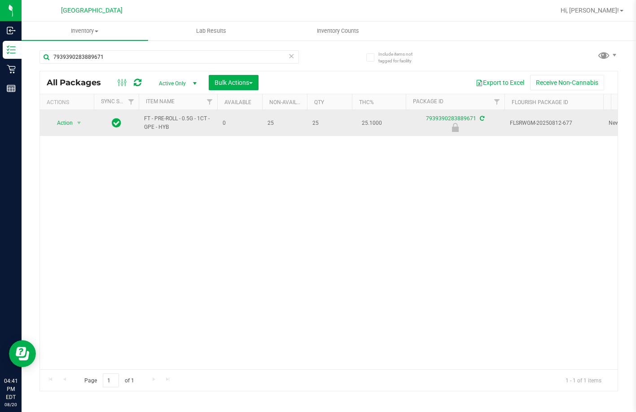
click at [65, 120] on span "Action" at bounding box center [61, 123] width 24 height 13
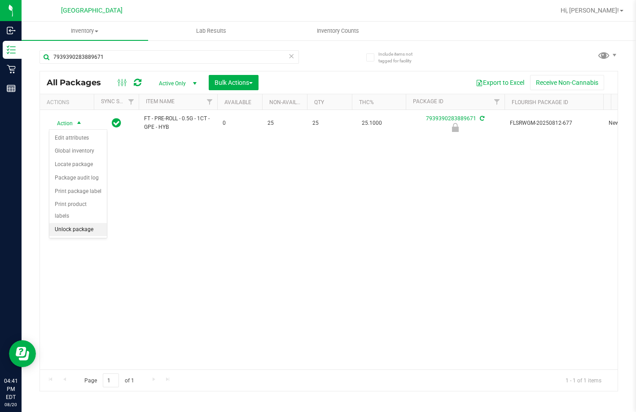
drag, startPoint x: 94, startPoint y: 222, endPoint x: 272, endPoint y: 186, distance: 182.1
click at [94, 223] on li "Unlock package" at bounding box center [77, 229] width 57 height 13
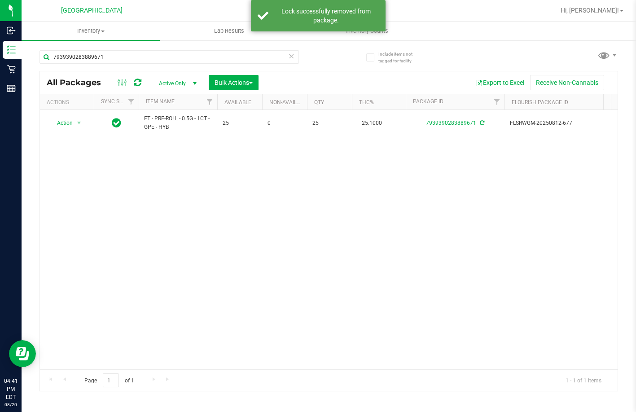
click at [273, 178] on div "Action Action Create package Edit attributes Global inventory Locate package Lo…" at bounding box center [328, 239] width 577 height 259
click at [120, 180] on div "Action Action Create package Edit attributes Global inventory Locate package Lo…" at bounding box center [328, 239] width 577 height 259
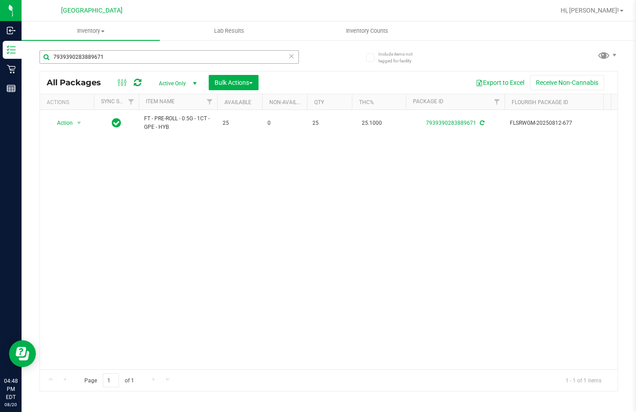
click at [199, 48] on div "7939390283889671" at bounding box center [183, 56] width 289 height 29
drag, startPoint x: 197, startPoint y: 55, endPoint x: -3, endPoint y: 61, distance: 200.6
click at [0, 61] on html "Inbound Inventory Retail Reports 04:48 PM EDT 08/20/2025 08/20 Lakeland WC Hi, …" at bounding box center [318, 206] width 636 height 412
type input "klp"
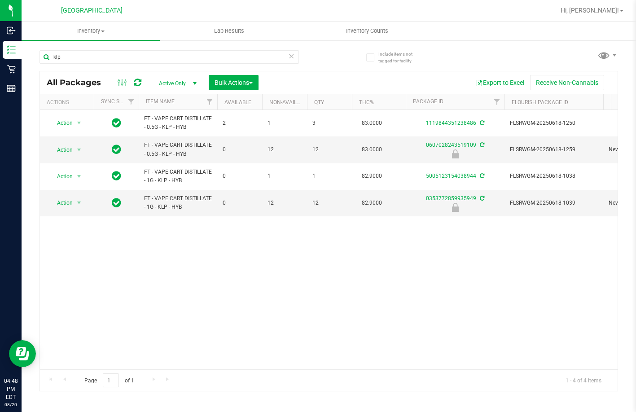
click at [176, 244] on div "Action Action Create package Edit attributes Global inventory Locate package Lo…" at bounding box center [328, 239] width 577 height 259
drag, startPoint x: 413, startPoint y: 275, endPoint x: 392, endPoint y: 248, distance: 35.2
click at [413, 275] on div "Action Action Create package Edit attributes Global inventory Locate package Lo…" at bounding box center [328, 239] width 577 height 259
drag, startPoint x: 84, startPoint y: 52, endPoint x: -1, endPoint y: 51, distance: 84.8
click at [0, 51] on html "Inbound Inventory Retail Reports 04:49 PM EDT 08/20/2025 08/20 Lakeland WC Hi, …" at bounding box center [318, 206] width 636 height 412
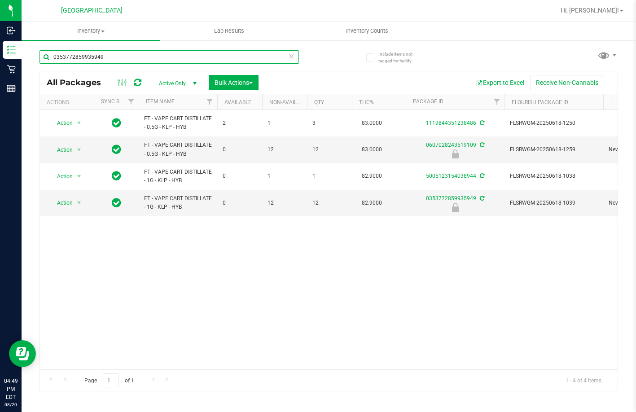
type input "0353772859935949"
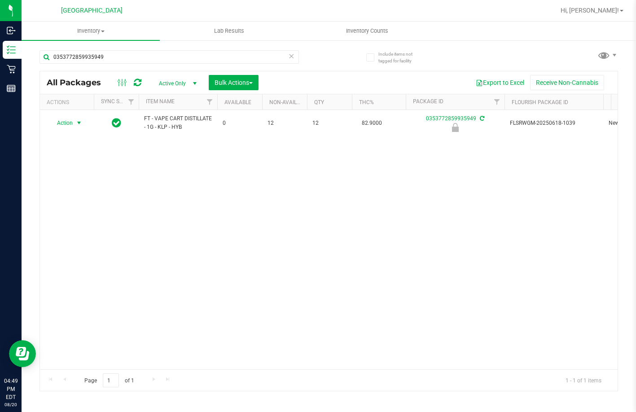
drag, startPoint x: 61, startPoint y: 124, endPoint x: 82, endPoint y: 183, distance: 62.4
click at [61, 124] on span "Action" at bounding box center [61, 123] width 24 height 13
click at [82, 223] on li "Unlock package" at bounding box center [77, 229] width 57 height 13
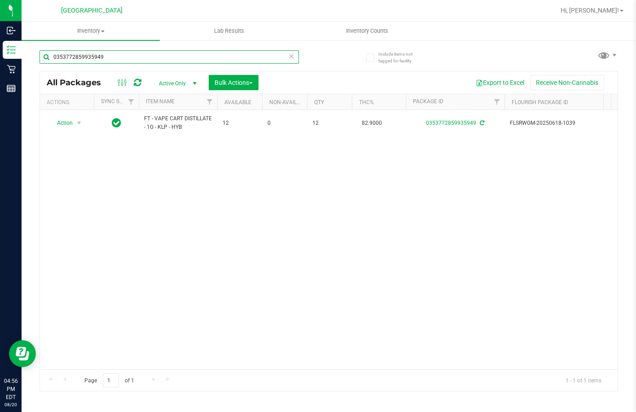
drag, startPoint x: 116, startPoint y: 54, endPoint x: -3, endPoint y: 35, distance: 120.4
click at [0, 35] on html "Inbound Inventory Retail Reports 04:56 PM EDT 08/20/2025 08/20 Lakeland WC Hi, …" at bounding box center [318, 206] width 636 height 412
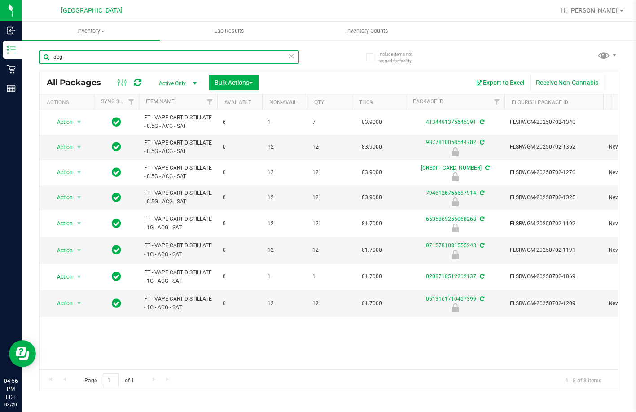
drag, startPoint x: 131, startPoint y: 55, endPoint x: 33, endPoint y: 59, distance: 97.9
click at [33, 59] on div "Include items not tagged for facility acg All Packages Active Only Active Only …" at bounding box center [329, 176] width 614 height 274
type input "amn"
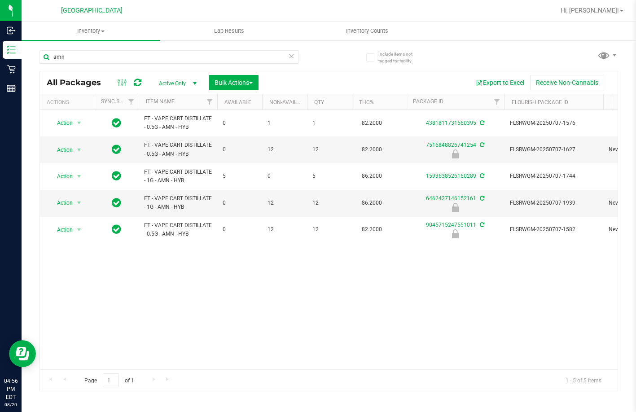
click at [240, 268] on div "Action Action Create package Edit attributes Global inventory Locate package Lo…" at bounding box center [328, 239] width 577 height 259
drag, startPoint x: 230, startPoint y: 313, endPoint x: 24, endPoint y: 90, distance: 302.8
click at [231, 306] on div "Action Action Create package Edit attributes Global inventory Locate package Lo…" at bounding box center [328, 239] width 577 height 259
click at [84, 54] on input "amn" at bounding box center [168, 56] width 259 height 13
click at [186, 315] on div "Action Action Create package Edit attributes Global inventory Locate package Lo…" at bounding box center [328, 239] width 577 height 259
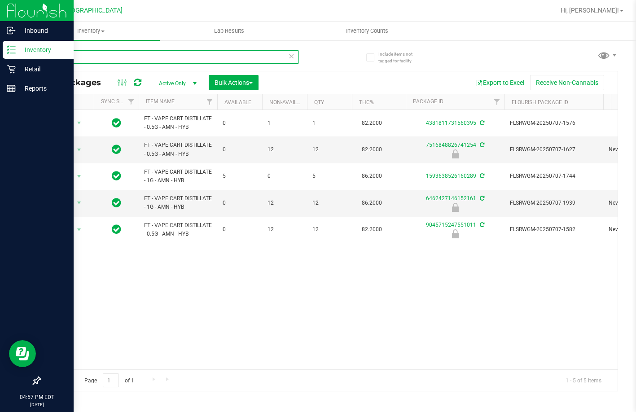
drag, startPoint x: 73, startPoint y: 61, endPoint x: 13, endPoint y: 57, distance: 60.3
click at [13, 57] on div "Inbound Inventory Retail Reports 04:57 PM EDT 08/20/2025 08/20 Lakeland WC Hi, …" at bounding box center [318, 206] width 636 height 412
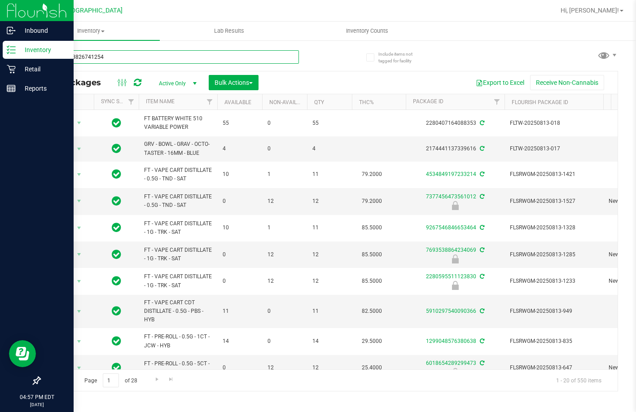
type input "7516848826741254"
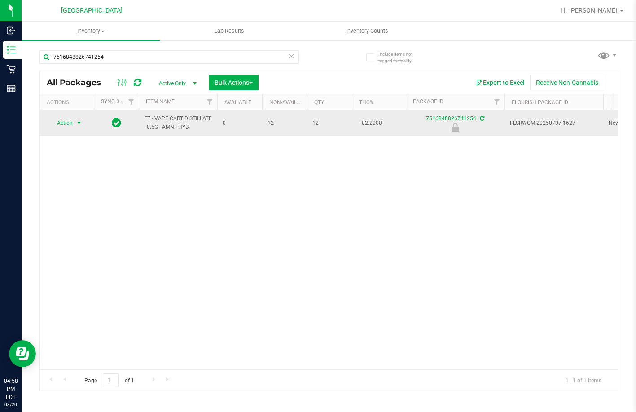
click at [70, 119] on span "Action" at bounding box center [61, 123] width 24 height 13
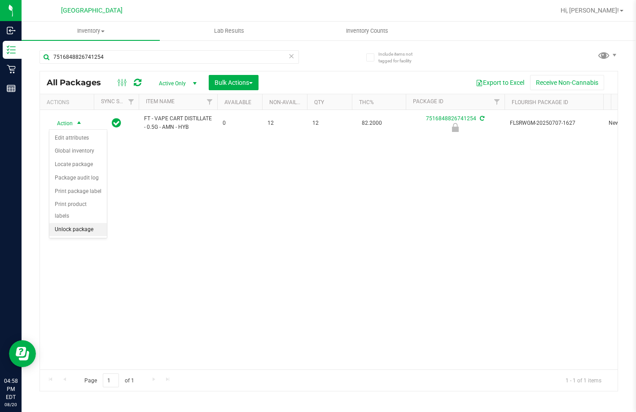
click at [79, 223] on li "Unlock package" at bounding box center [77, 229] width 57 height 13
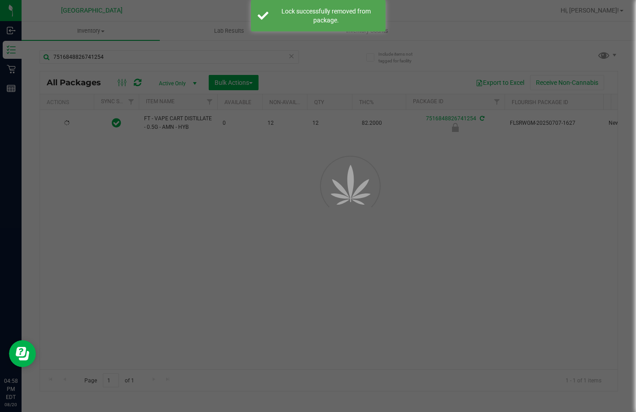
click at [106, 53] on div at bounding box center [318, 206] width 636 height 412
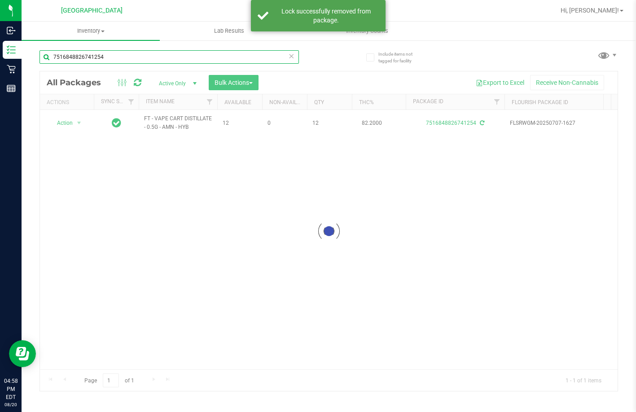
drag, startPoint x: 110, startPoint y: 56, endPoint x: 44, endPoint y: 58, distance: 66.9
click at [44, 58] on input "7516848826741254" at bounding box center [168, 56] width 259 height 13
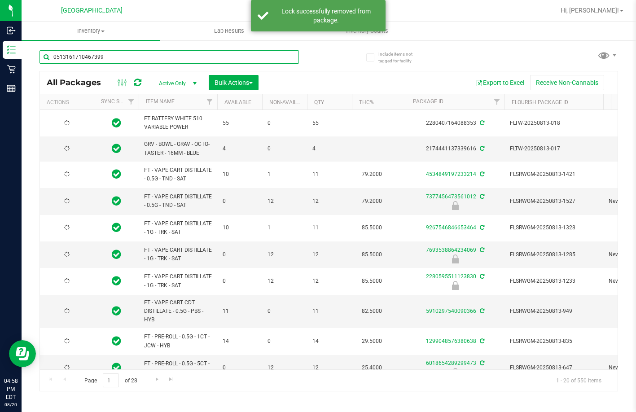
type input "0513161710467399"
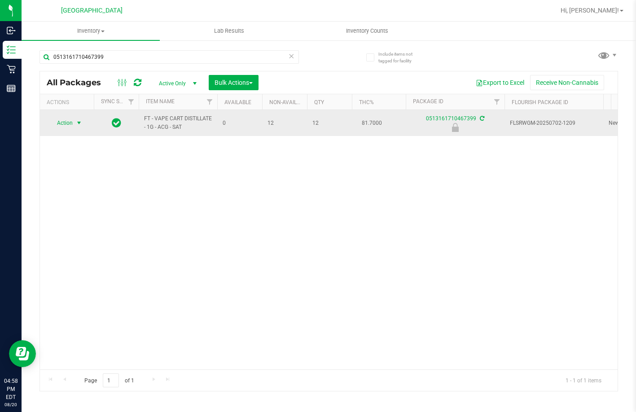
click at [71, 121] on span "Action" at bounding box center [61, 123] width 24 height 13
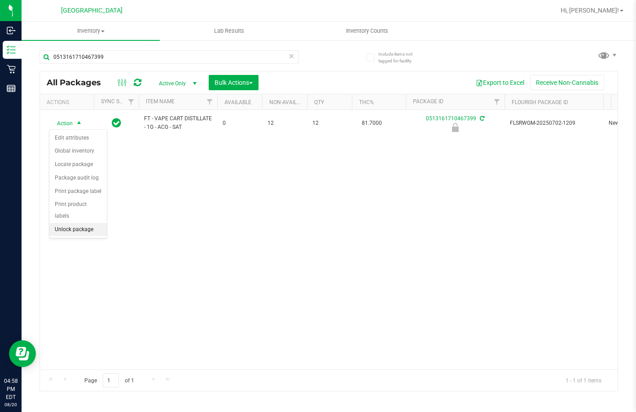
click at [92, 223] on li "Unlock package" at bounding box center [77, 229] width 57 height 13
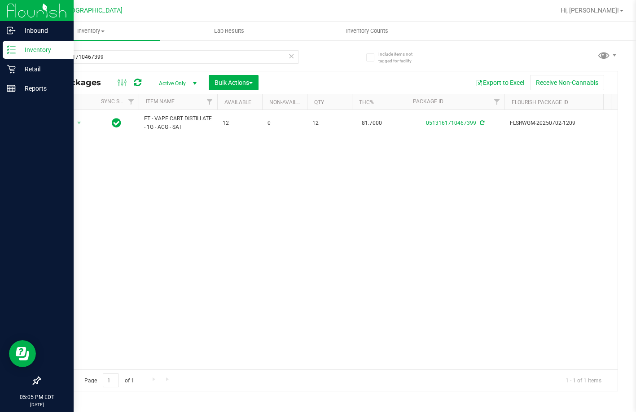
drag, startPoint x: 116, startPoint y: 49, endPoint x: 21, endPoint y: 50, distance: 95.5
click at [21, 50] on div "Inbound Inventory Retail Reports 05:05 PM EDT 08/20/2025 08/20 Lakeland WC Hi, …" at bounding box center [318, 206] width 636 height 412
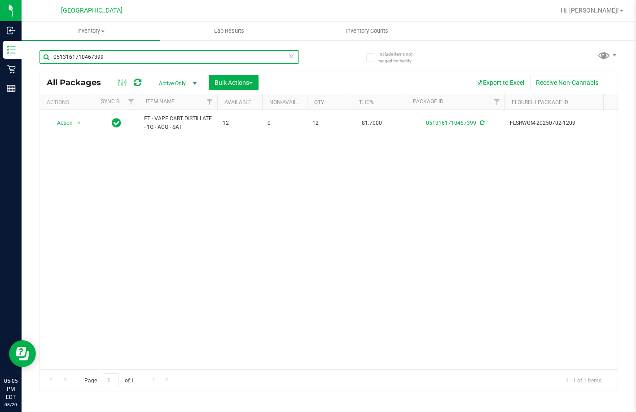
drag, startPoint x: 114, startPoint y: 57, endPoint x: 31, endPoint y: 45, distance: 84.3
click at [31, 45] on div "Include items not tagged for facility 0513161710467399 All Packages Active Only…" at bounding box center [329, 176] width 614 height 274
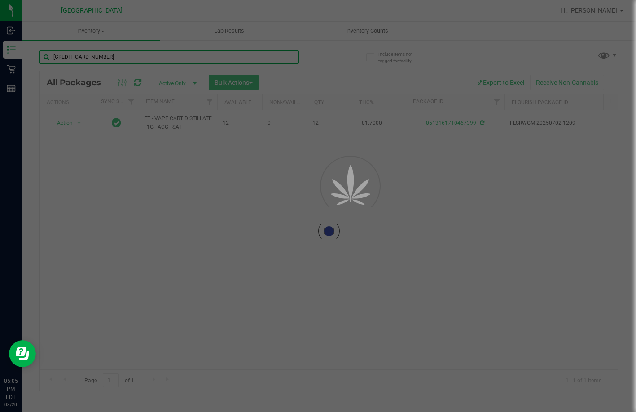
type input "2235008182982609"
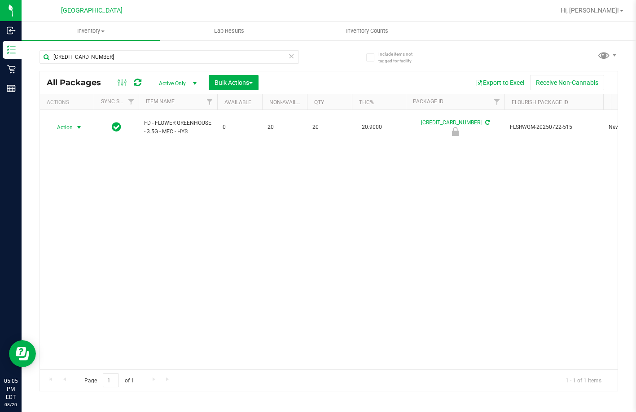
drag, startPoint x: 70, startPoint y: 126, endPoint x: 85, endPoint y: 177, distance: 53.4
click at [69, 126] on span "Action" at bounding box center [61, 127] width 24 height 13
click at [75, 223] on li "Unlock package" at bounding box center [77, 229] width 57 height 13
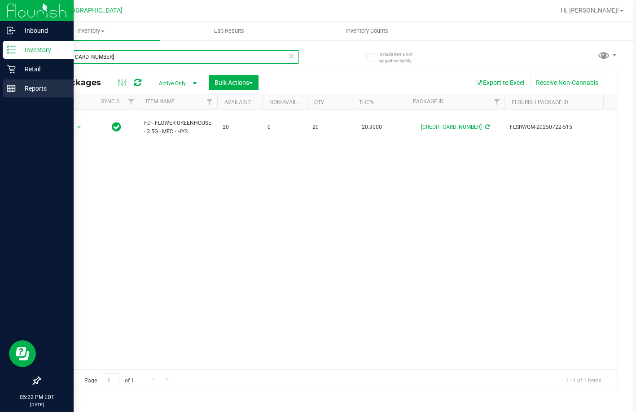
drag, startPoint x: 104, startPoint y: 54, endPoint x: 9, endPoint y: 80, distance: 98.3
click at [9, 99] on div "Inbound Inventory Retail Reports 05:22 PM EDT 08/20/2025 08/20 Lakeland WC Hi, …" at bounding box center [318, 206] width 636 height 412
type input "amn"
